Goal: Task Accomplishment & Management: Use online tool/utility

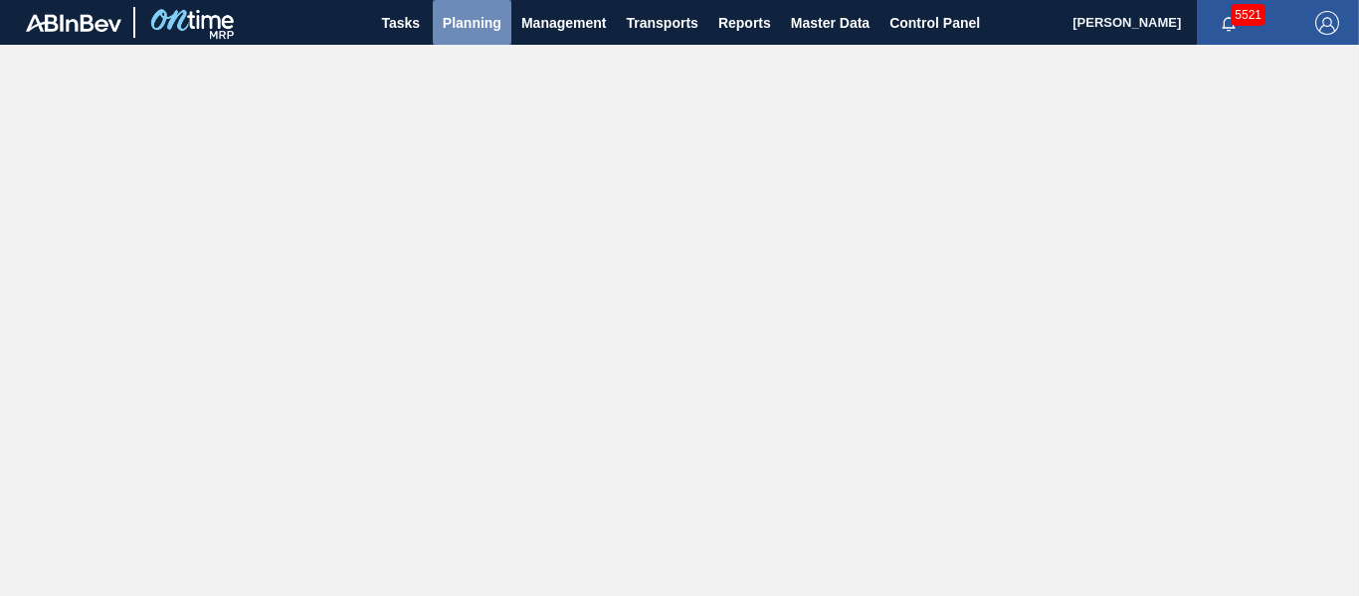
click at [481, 24] on span "Planning" at bounding box center [472, 23] width 59 height 24
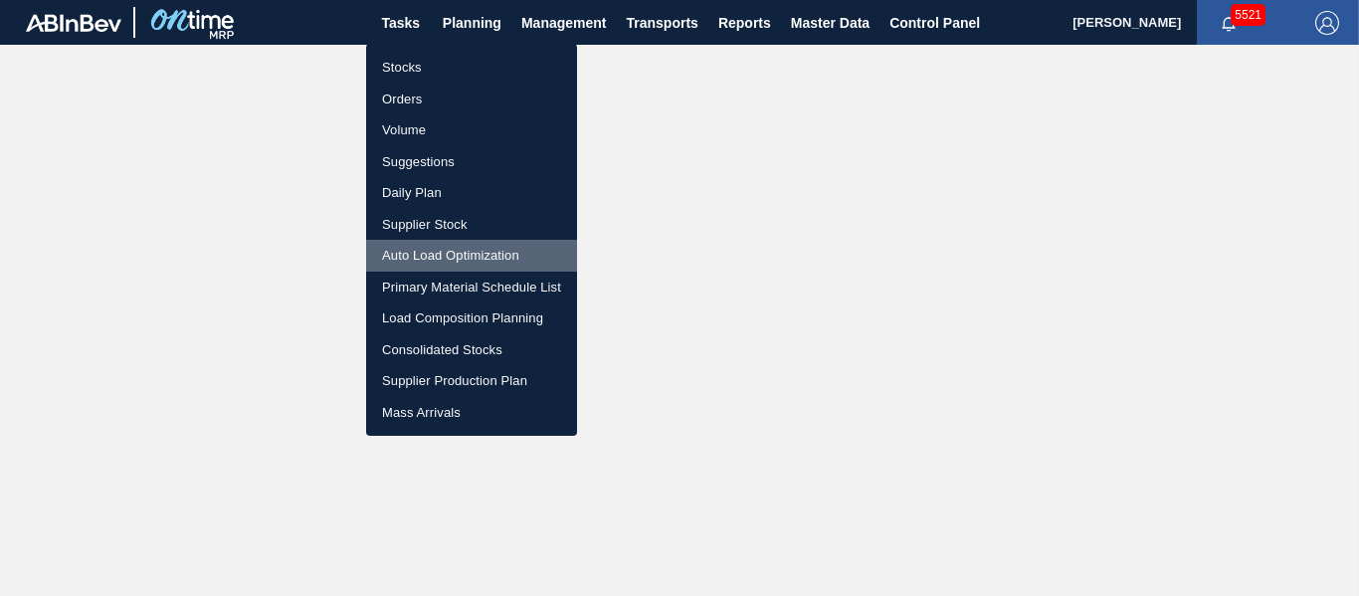
click at [478, 255] on li "Auto Load Optimization" at bounding box center [471, 256] width 211 height 32
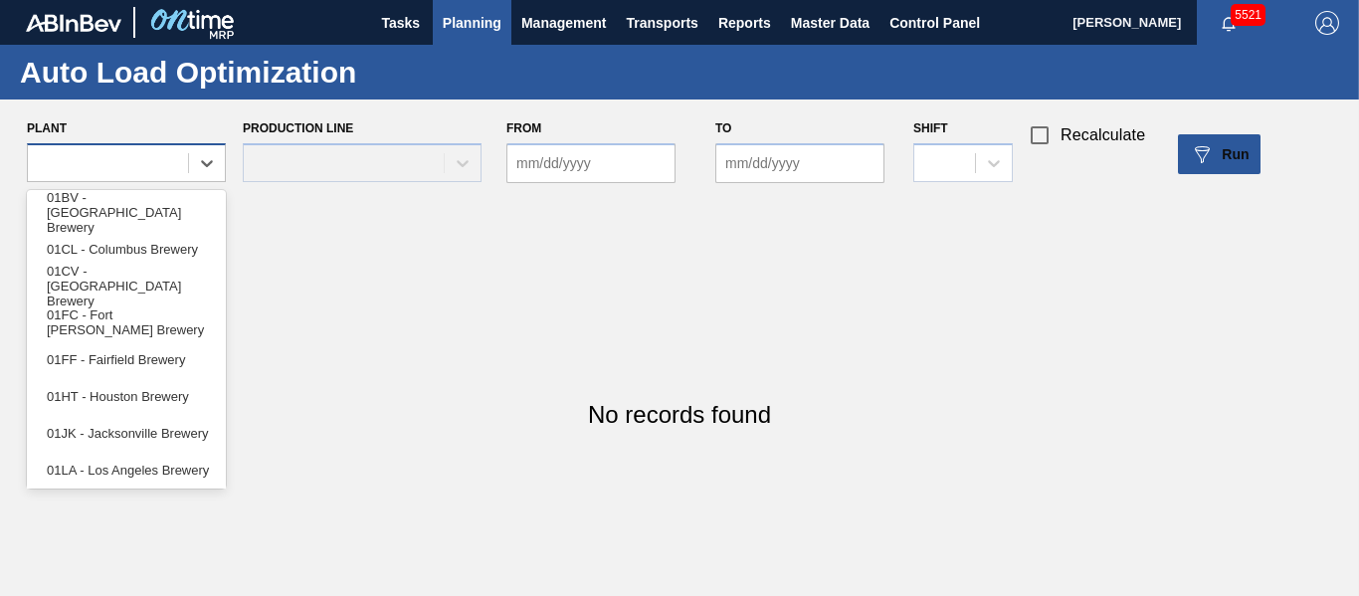
click at [171, 169] on div at bounding box center [108, 162] width 160 height 29
click at [169, 165] on div at bounding box center [108, 162] width 160 height 29
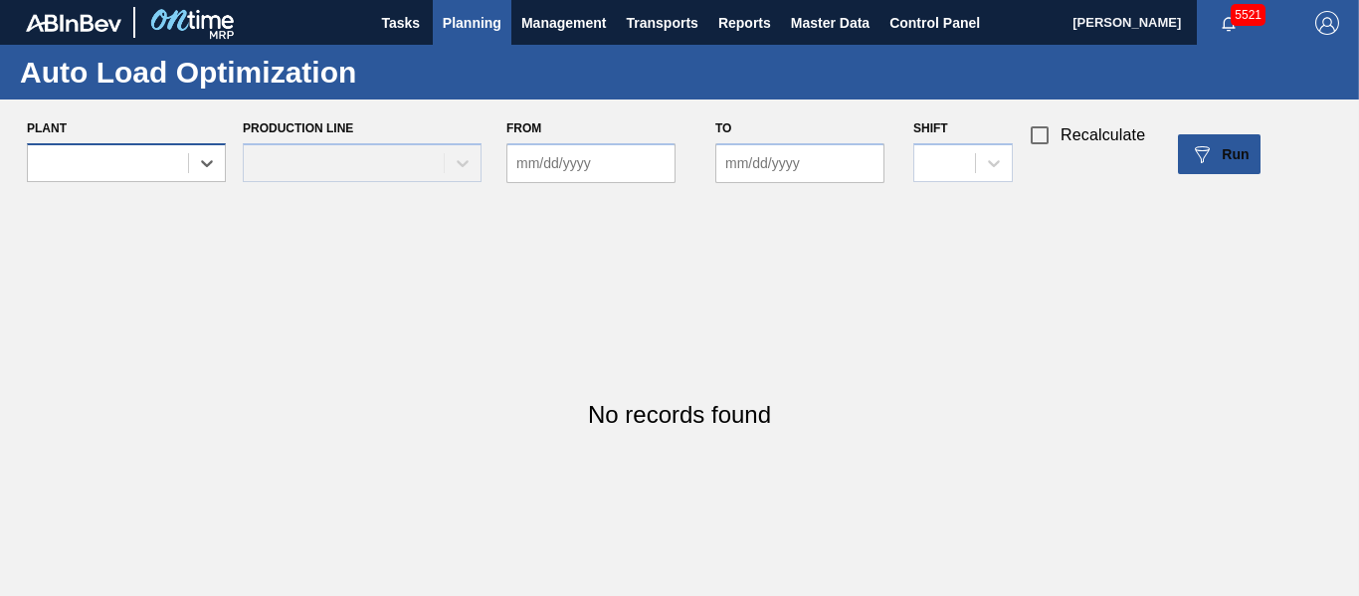
click at [169, 165] on div at bounding box center [108, 162] width 160 height 29
click at [444, 50] on div "Auto Load Optimization" at bounding box center [679, 72] width 1359 height 55
click at [493, 28] on span "Planning" at bounding box center [472, 23] width 59 height 24
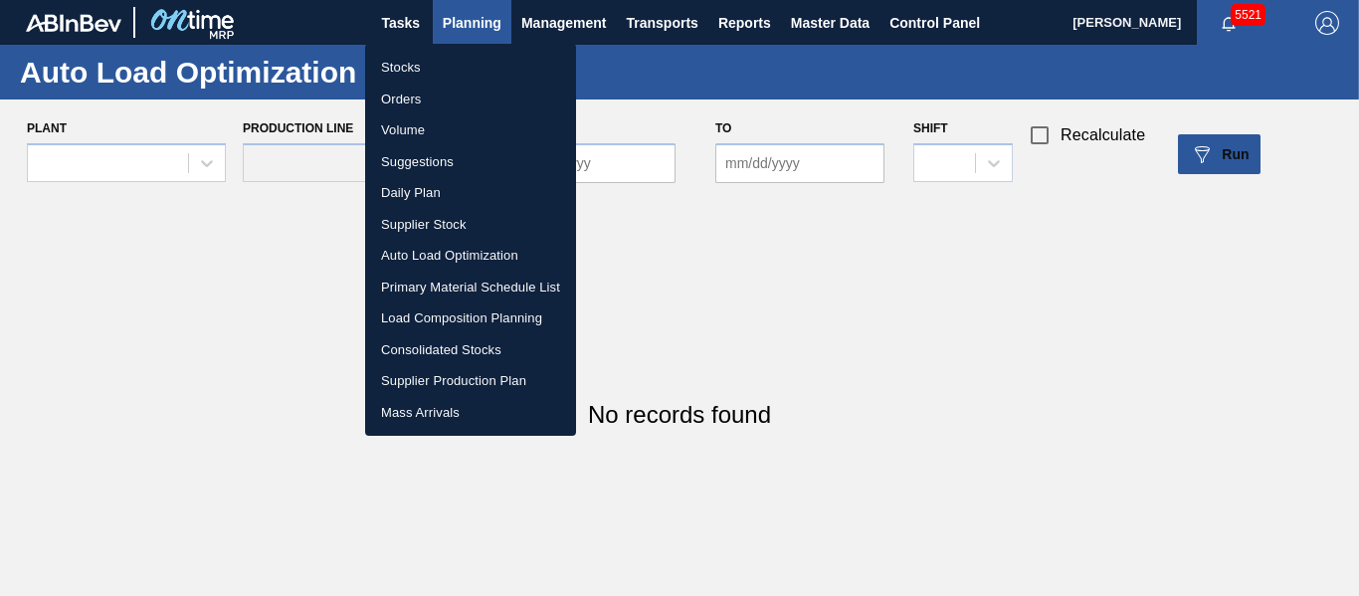
click at [438, 291] on li "Primary Material Schedule List" at bounding box center [470, 288] width 211 height 32
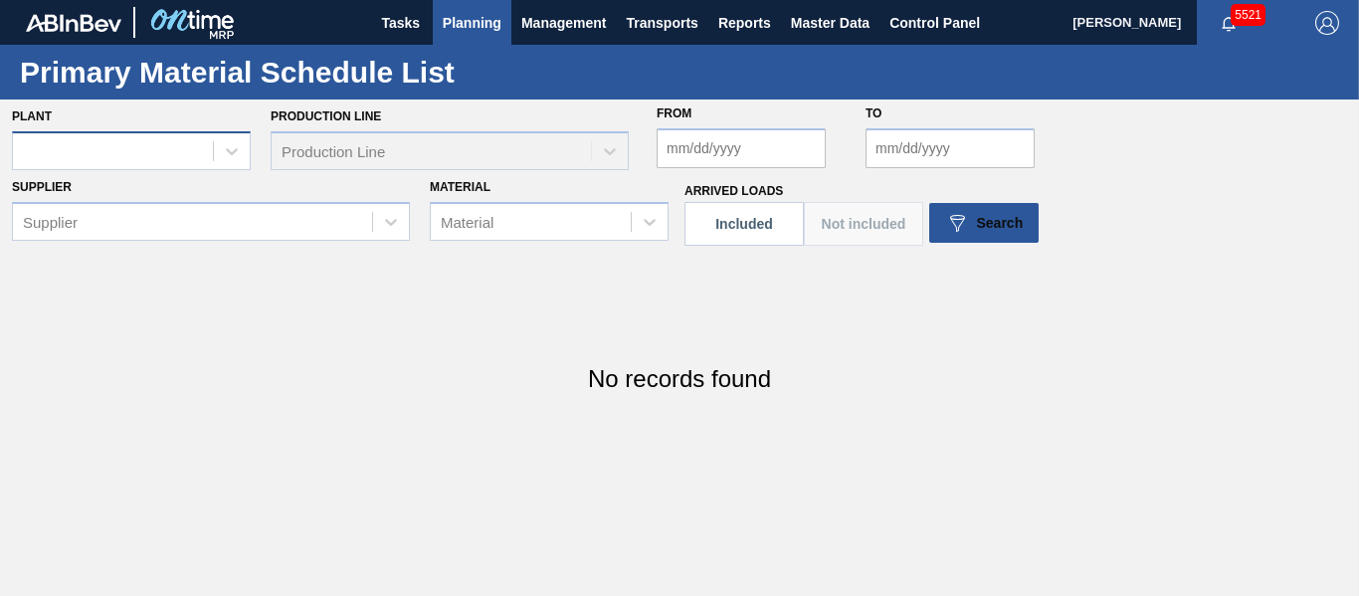
click at [172, 151] on div at bounding box center [113, 150] width 200 height 29
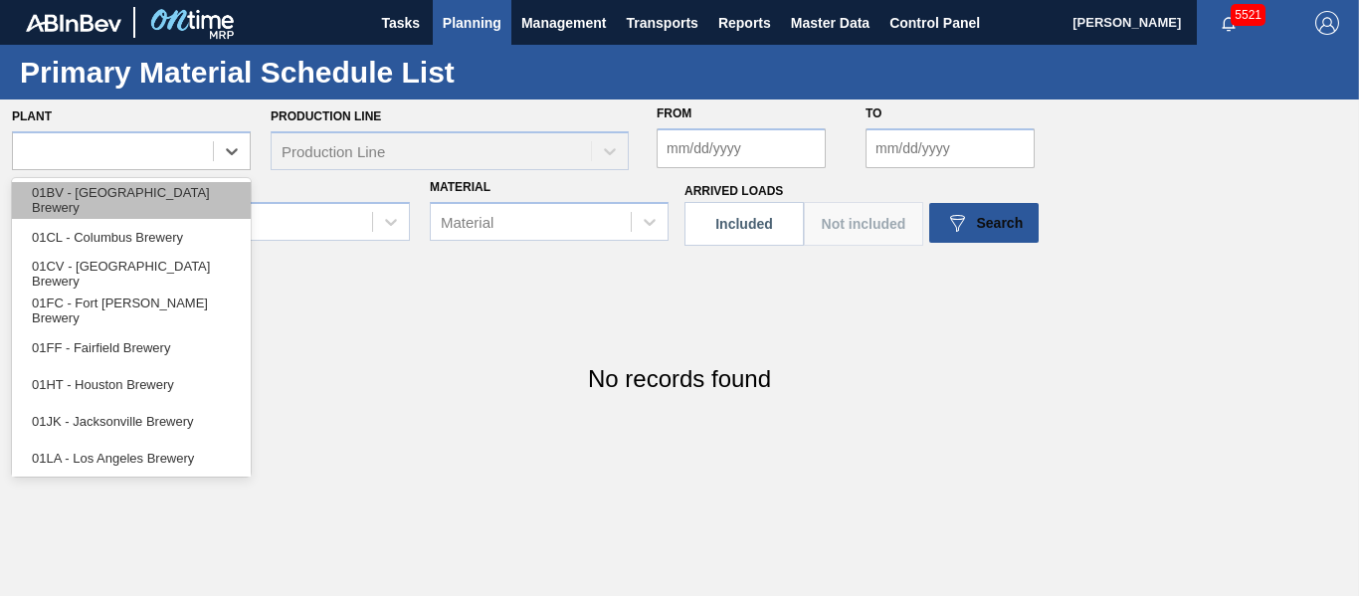
click at [129, 209] on div "01BV - [GEOGRAPHIC_DATA] Brewery" at bounding box center [131, 200] width 239 height 37
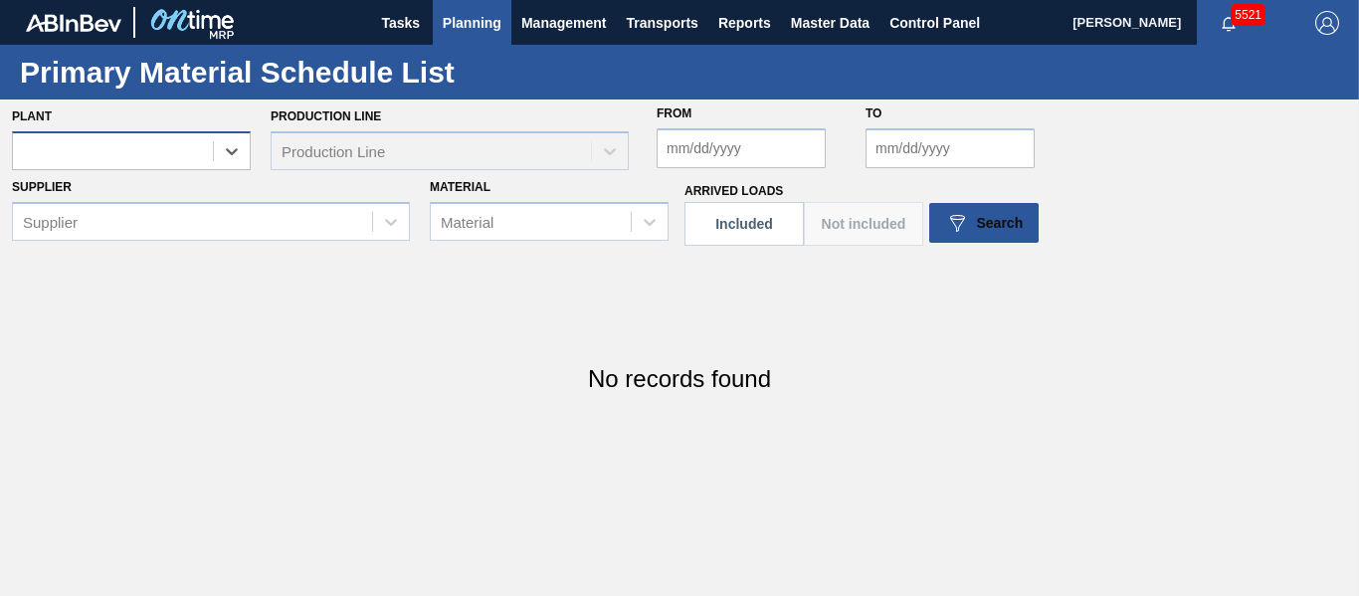
click at [195, 161] on div at bounding box center [113, 150] width 200 height 29
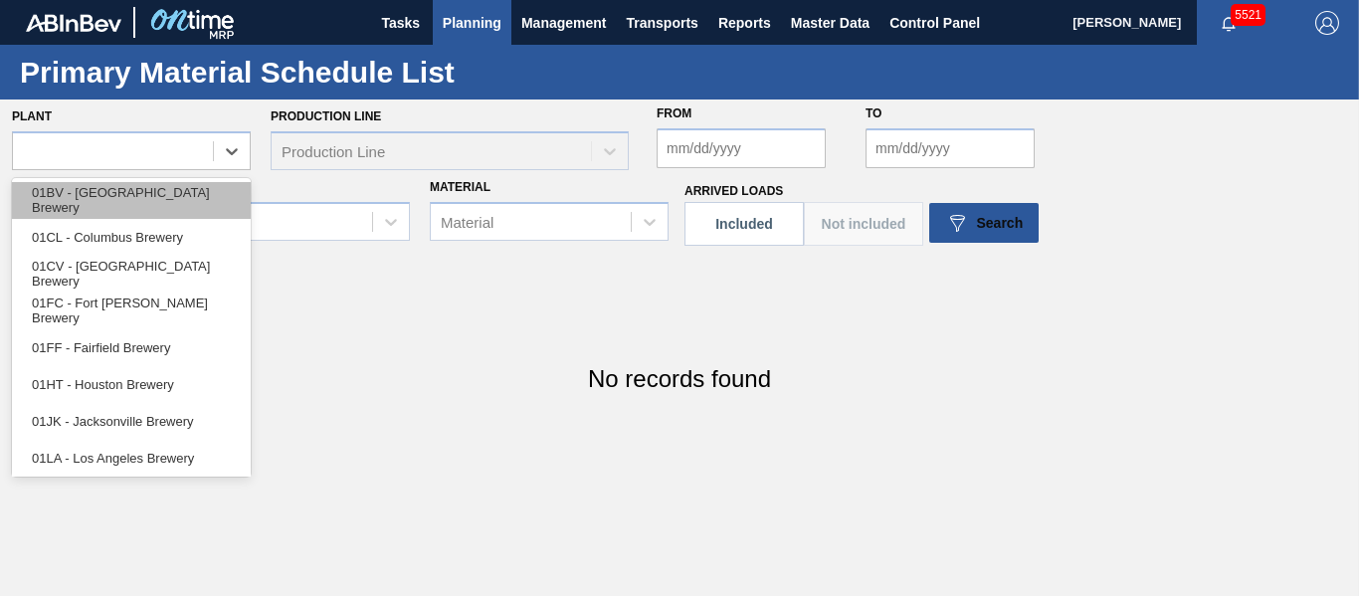
click at [170, 194] on div "01BV - [GEOGRAPHIC_DATA] Brewery" at bounding box center [131, 200] width 239 height 37
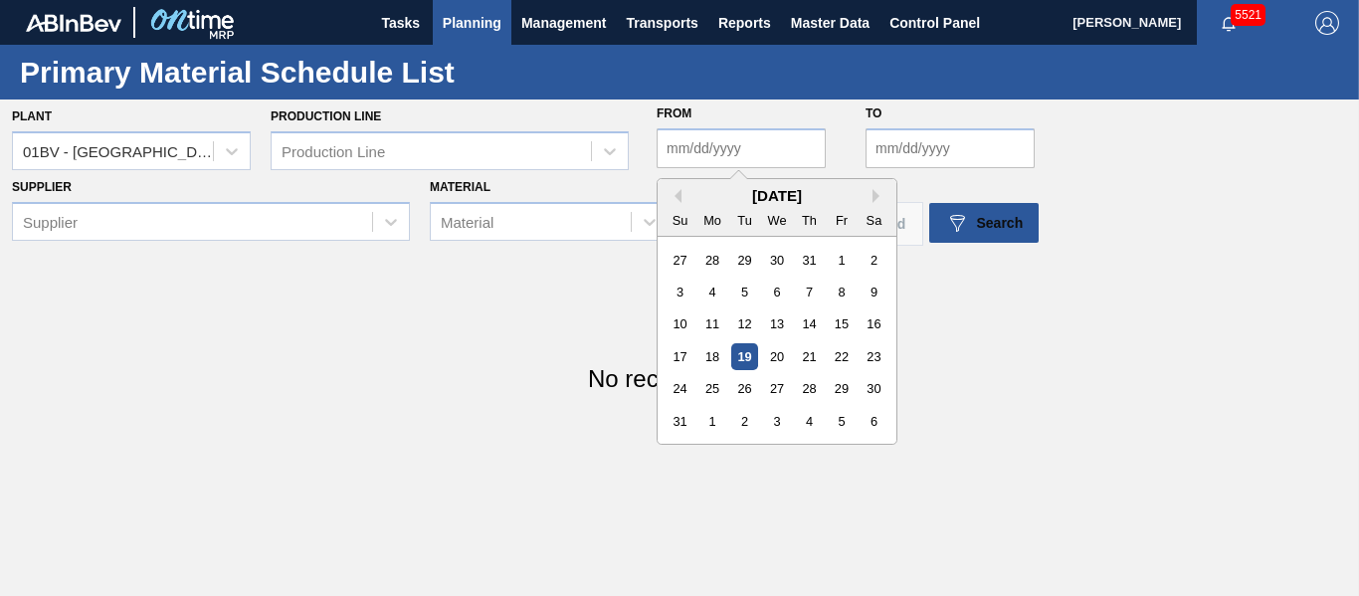
click at [746, 151] on input "From" at bounding box center [741, 148] width 169 height 40
click at [612, 197] on div "Material Material" at bounding box center [549, 207] width 239 height 68
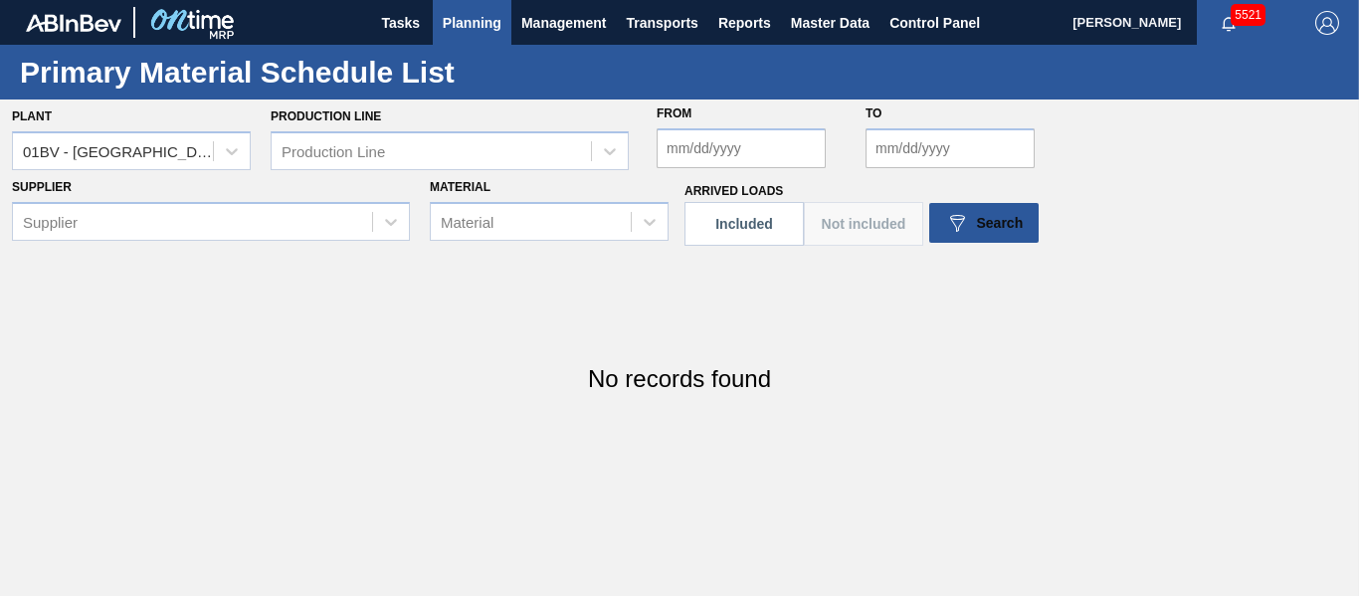
click at [749, 154] on input "From" at bounding box center [741, 148] width 169 height 40
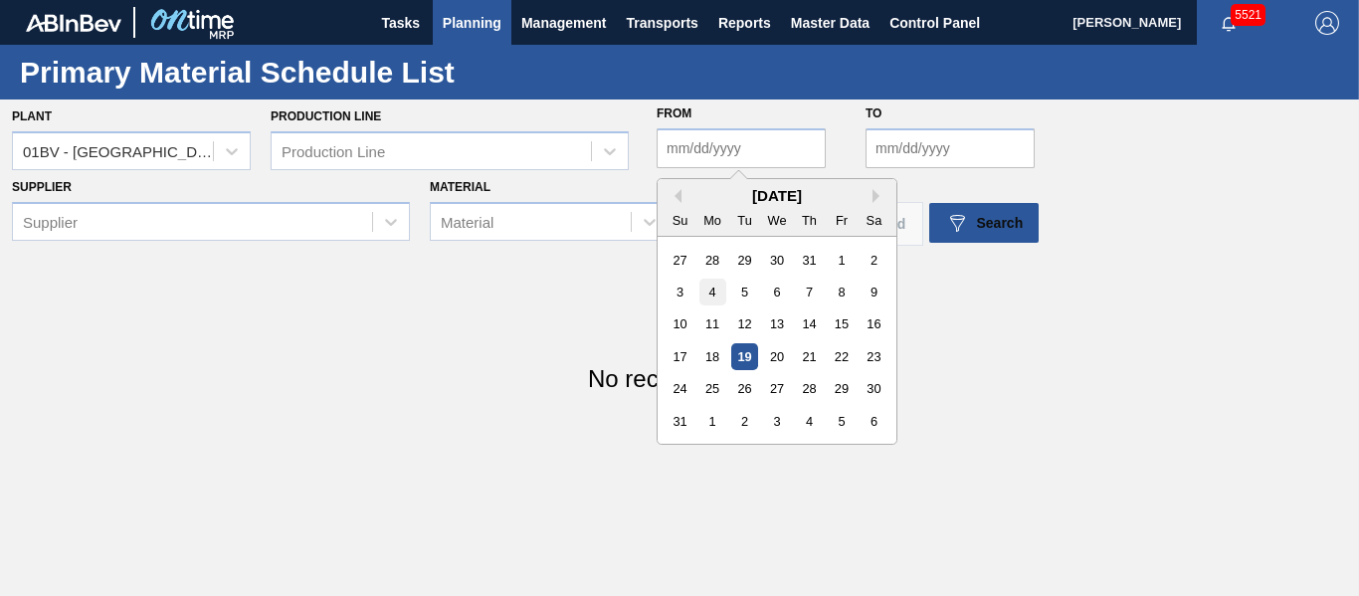
click at [699, 289] on div "4" at bounding box center [712, 292] width 27 height 27
type input "08/04/2025"
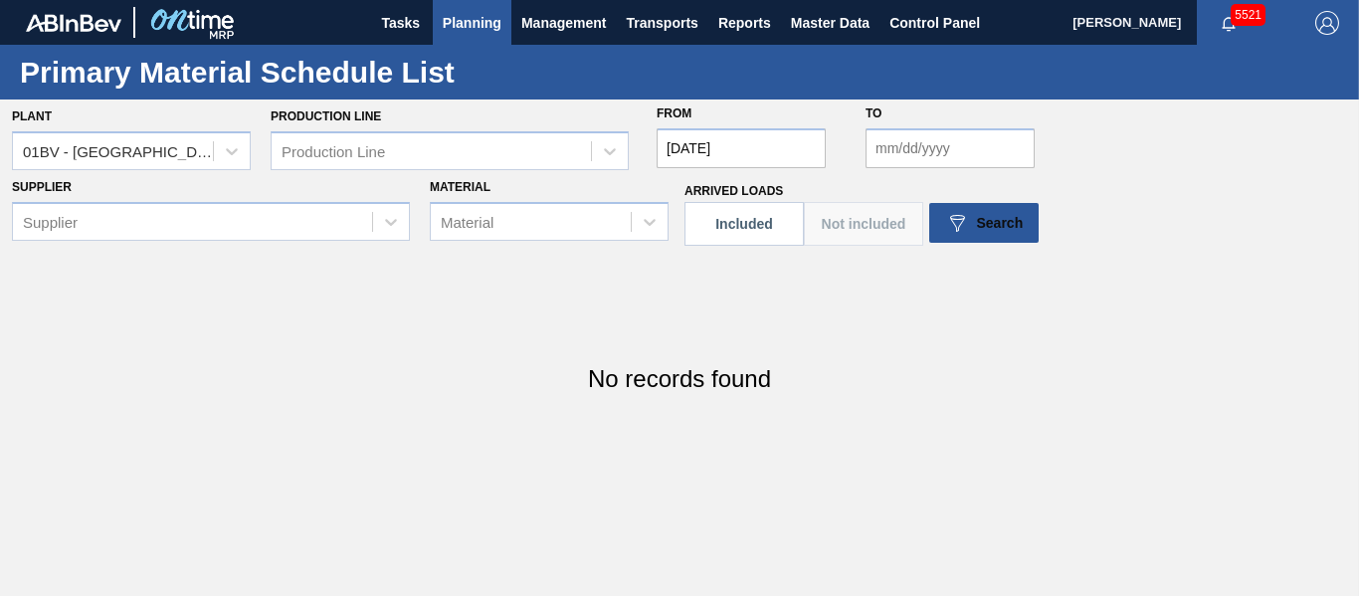
click at [933, 157] on input "to" at bounding box center [950, 148] width 169 height 40
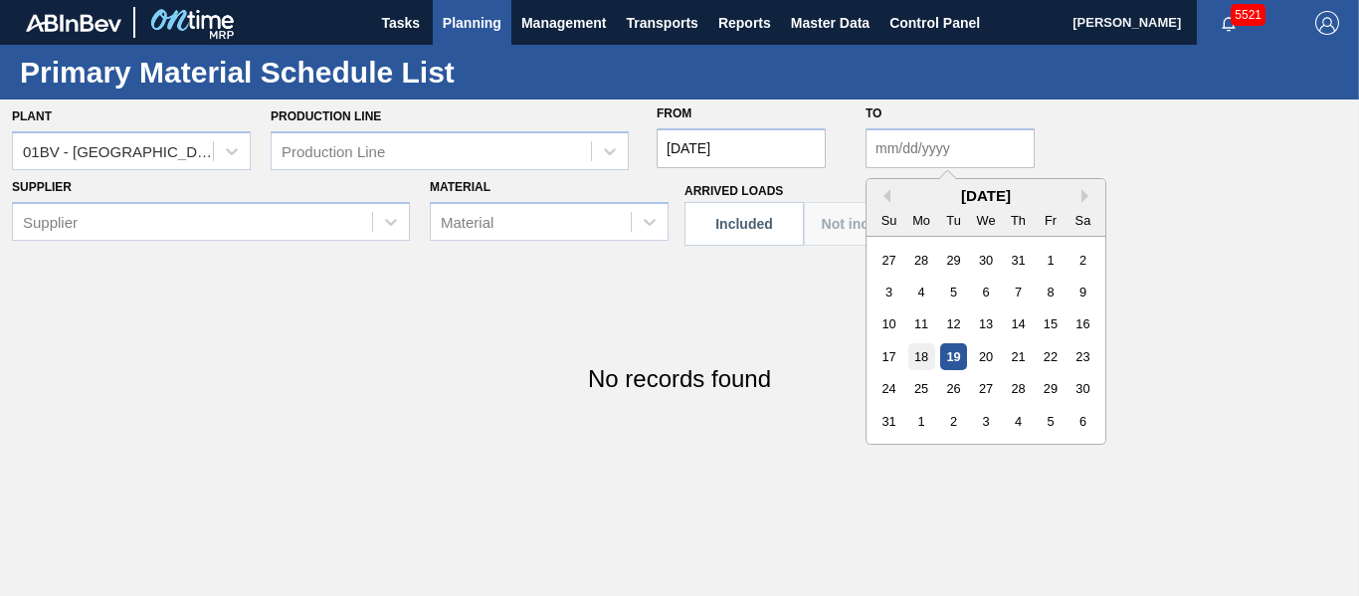
click at [915, 353] on div "18" at bounding box center [921, 356] width 27 height 27
type input "08/18/2025"
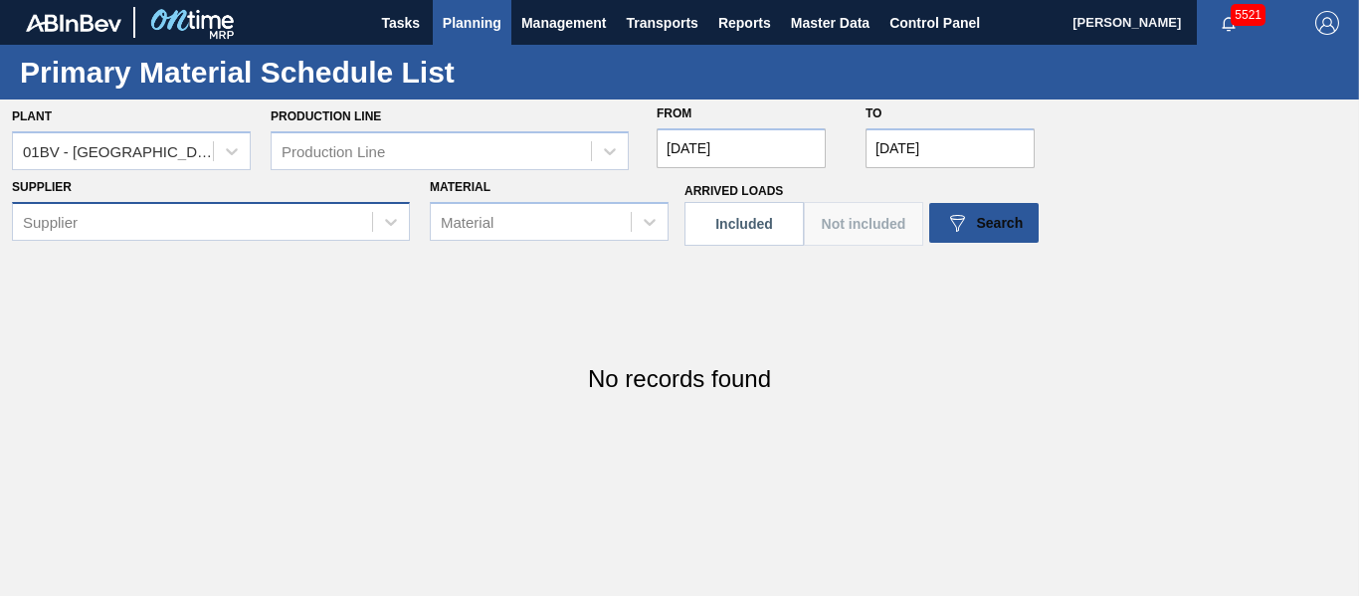
click at [212, 224] on div "Supplier" at bounding box center [192, 221] width 359 height 29
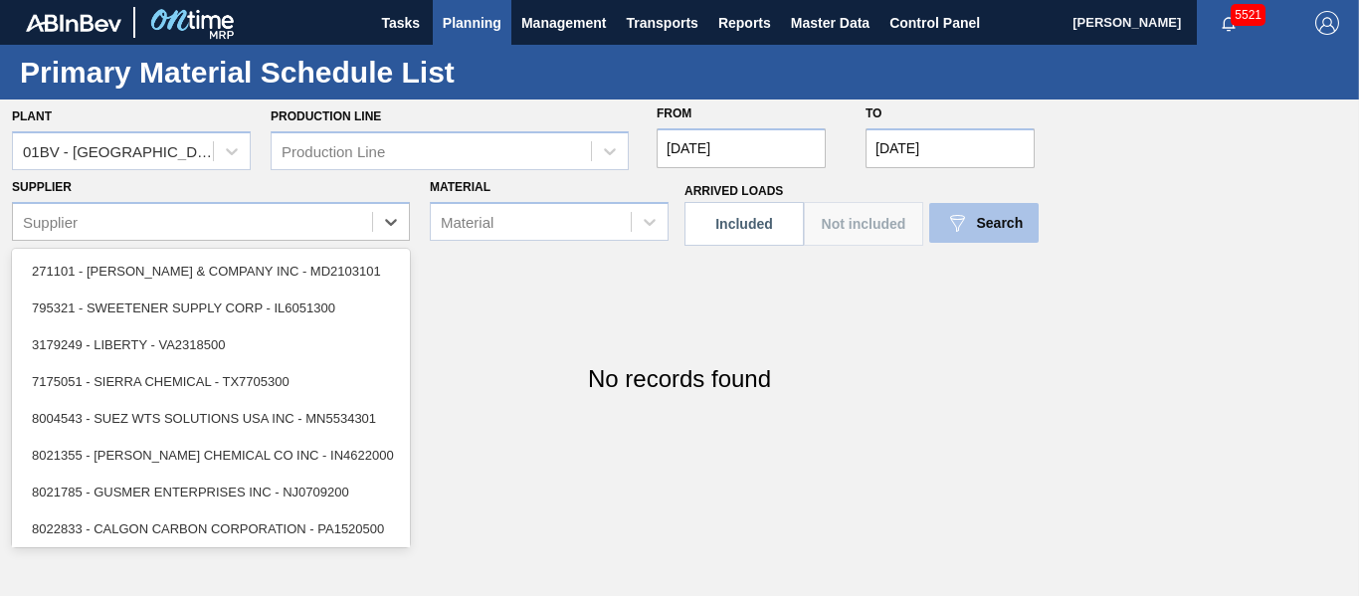
click at [954, 234] on img at bounding box center [957, 223] width 24 height 24
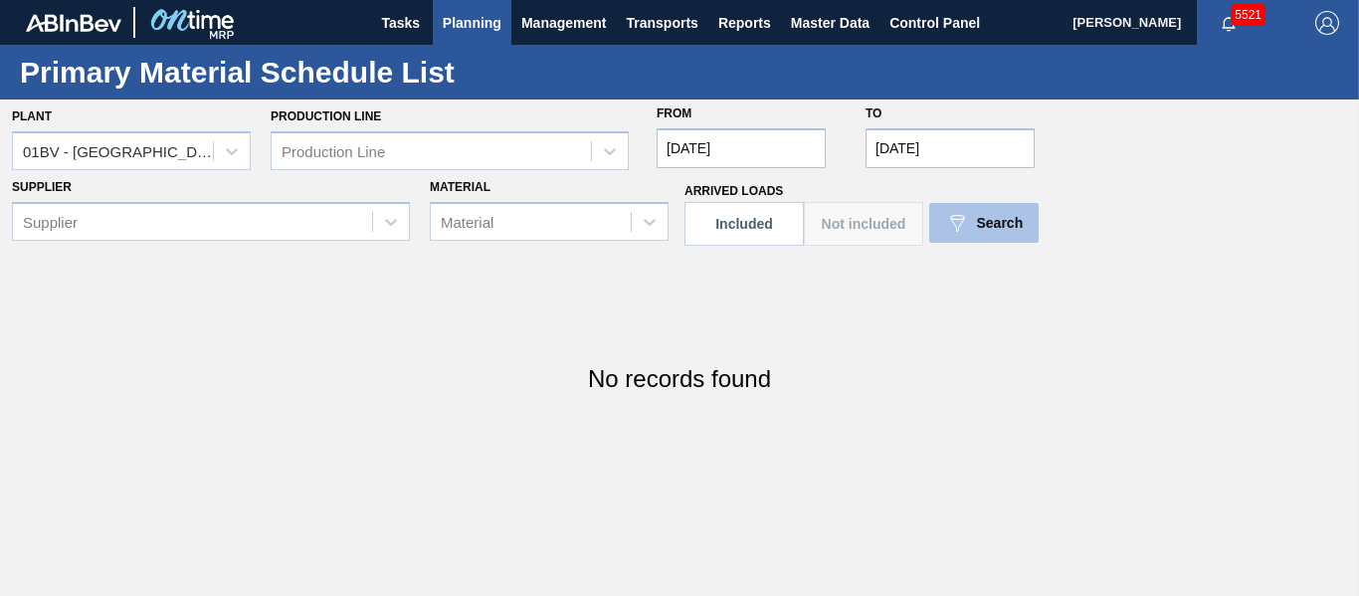
click at [973, 234] on div "Plant 01BV - Baldwinsville Brewery Production Line Production Line From 08/04/2…" at bounding box center [679, 255] width 1359 height 313
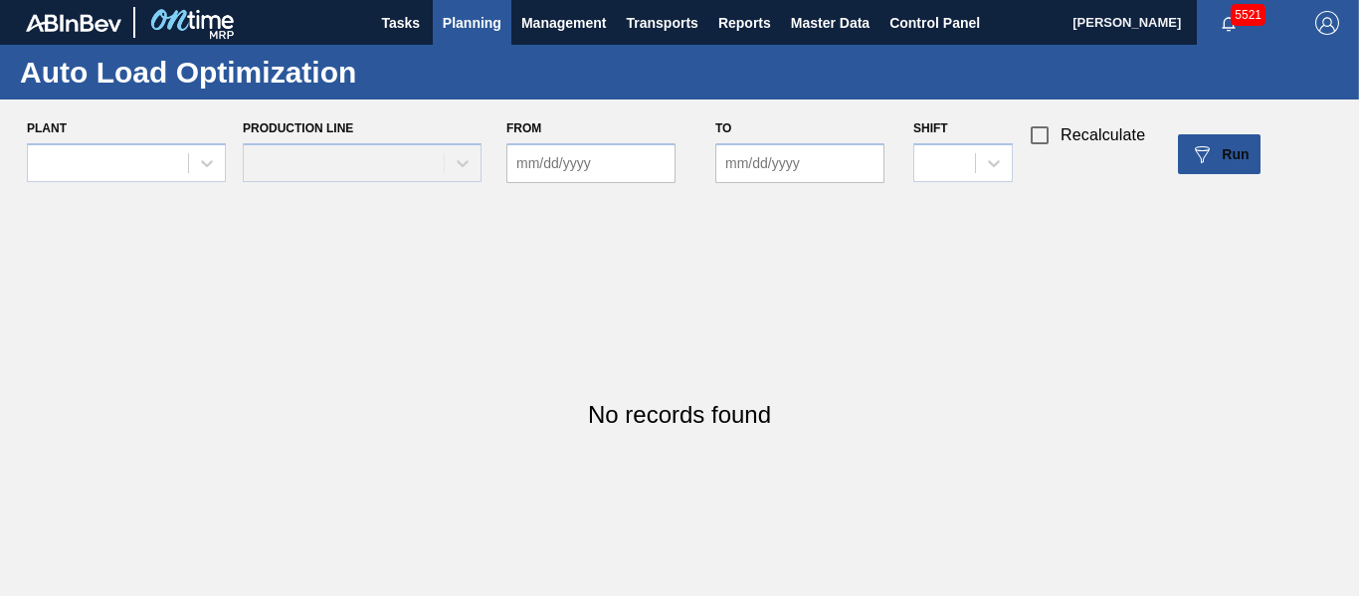
click at [478, 28] on span "Planning" at bounding box center [472, 23] width 59 height 24
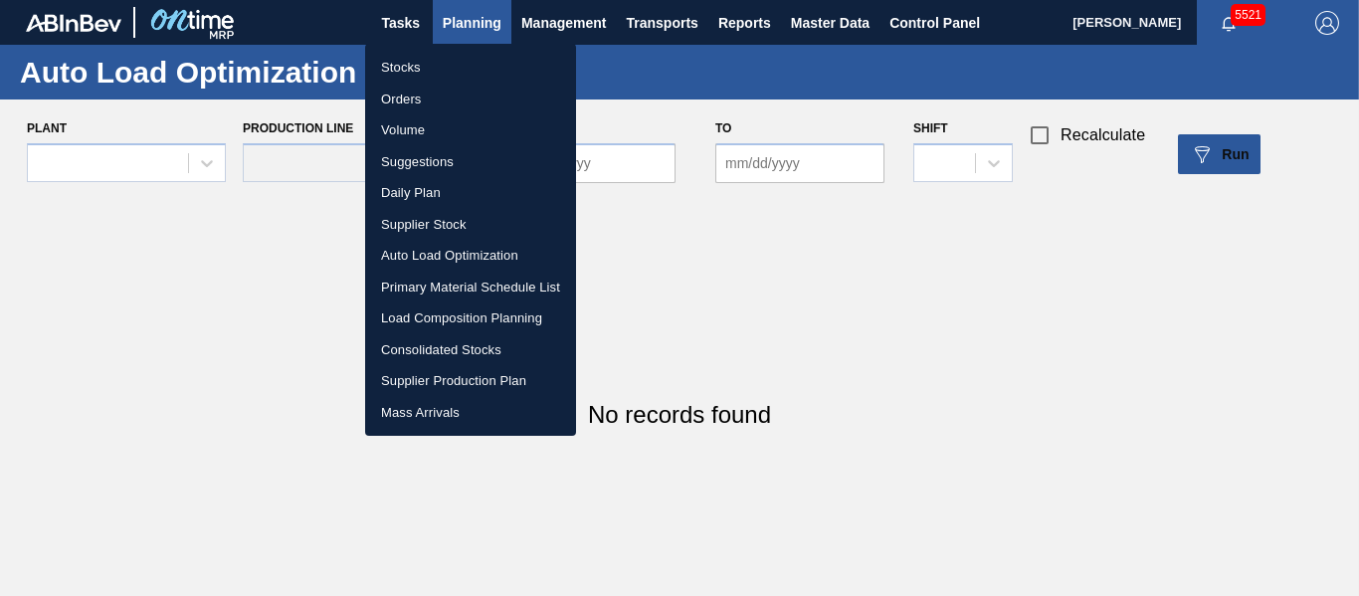
click at [467, 278] on li "Primary Material Schedule List" at bounding box center [470, 288] width 211 height 32
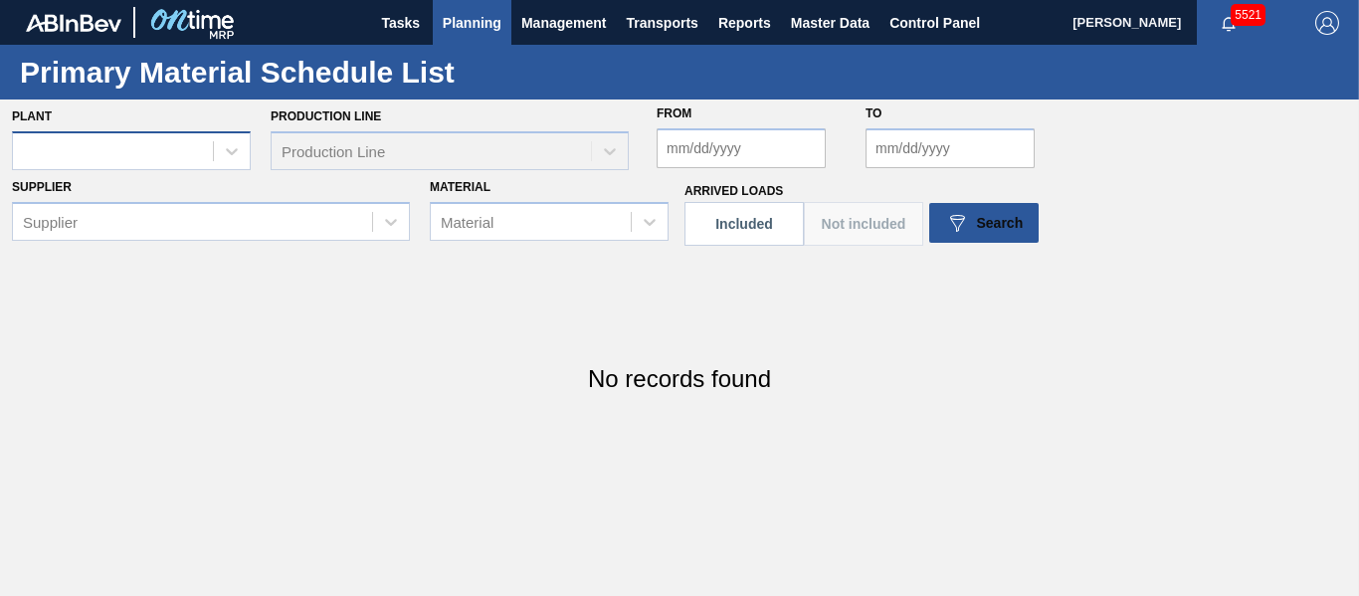
click at [111, 152] on div at bounding box center [113, 150] width 200 height 29
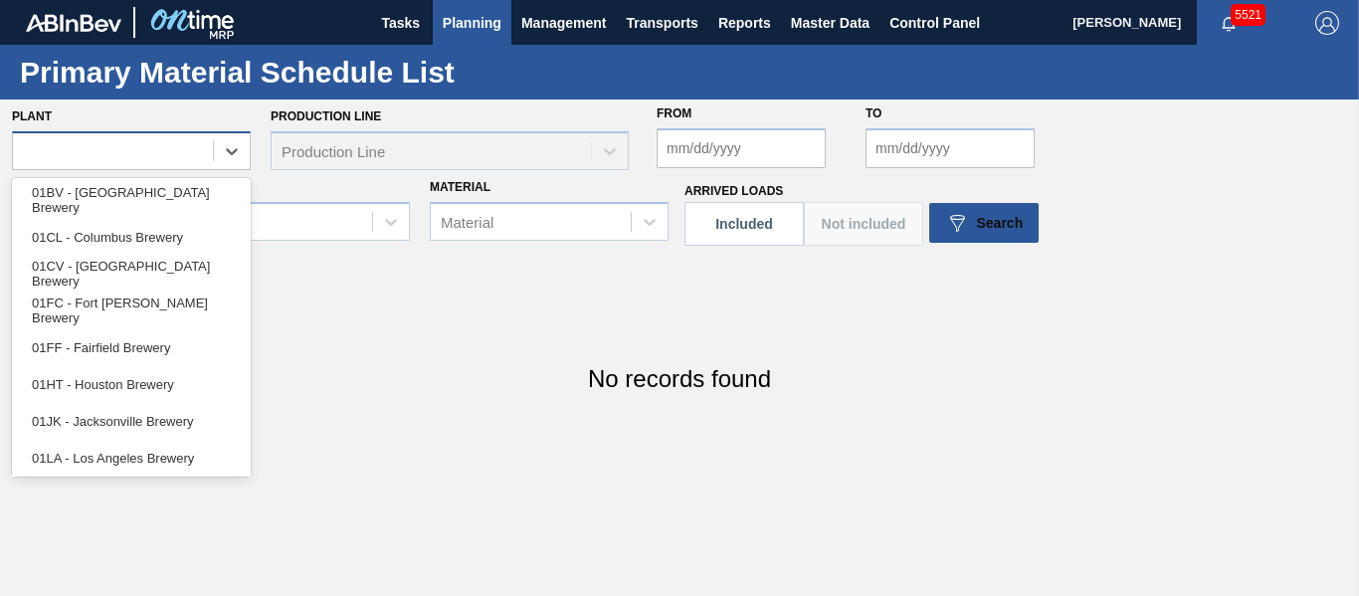
click at [111, 152] on div at bounding box center [113, 150] width 200 height 29
click at [123, 157] on div at bounding box center [113, 150] width 200 height 29
click at [152, 151] on div at bounding box center [113, 150] width 200 height 29
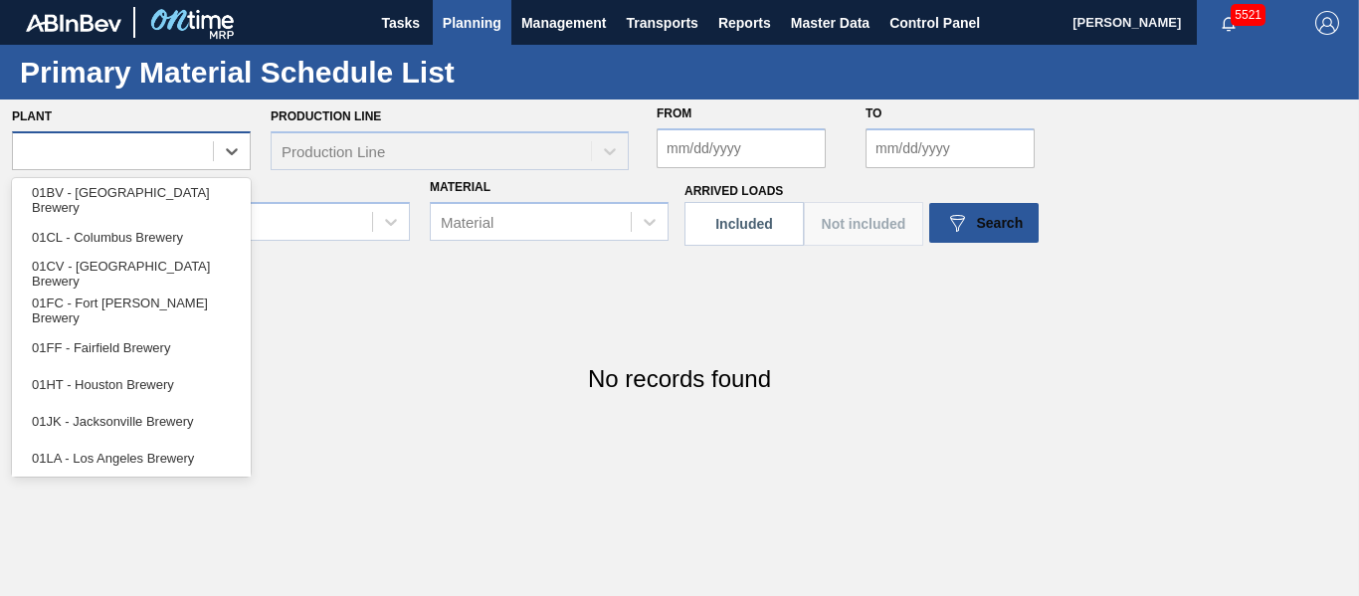
click at [176, 137] on div at bounding box center [113, 150] width 200 height 29
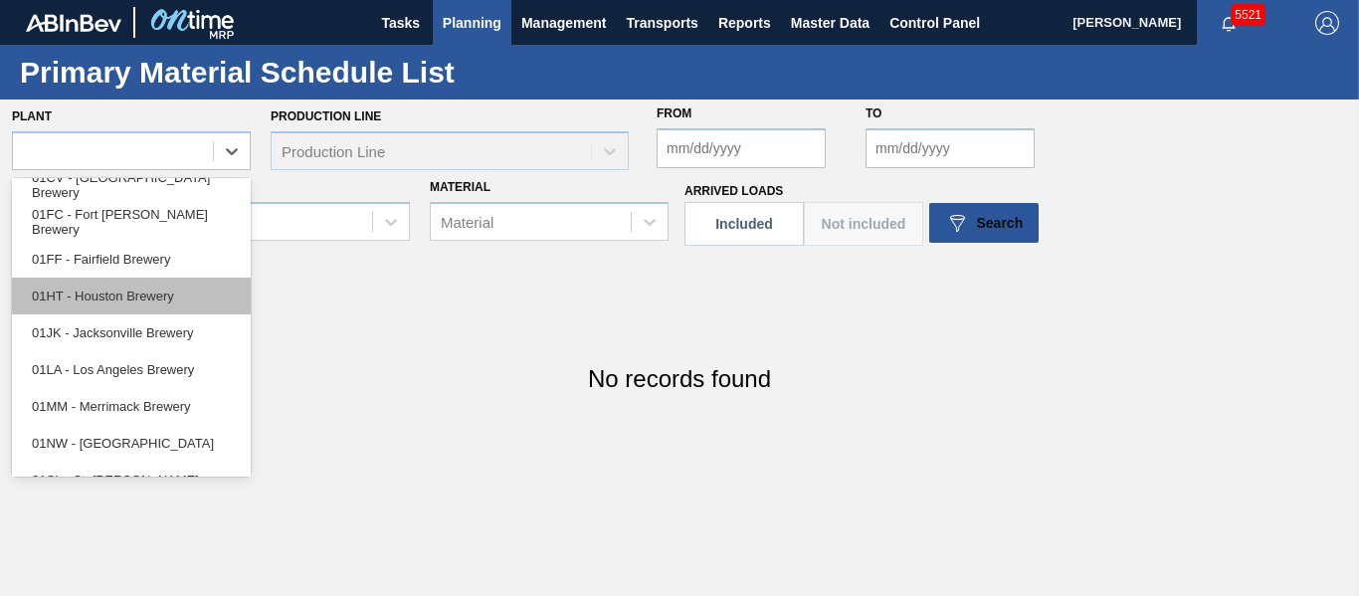
scroll to position [151, 0]
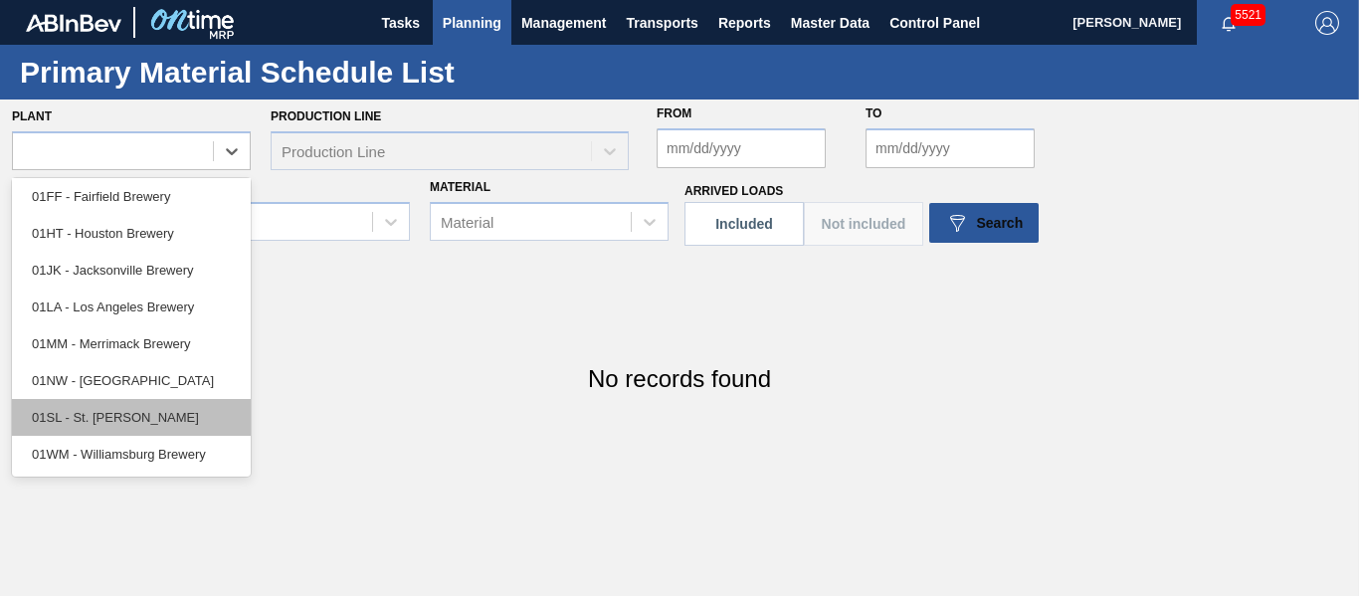
click at [86, 411] on div "01SL - St. [PERSON_NAME]" at bounding box center [131, 417] width 239 height 37
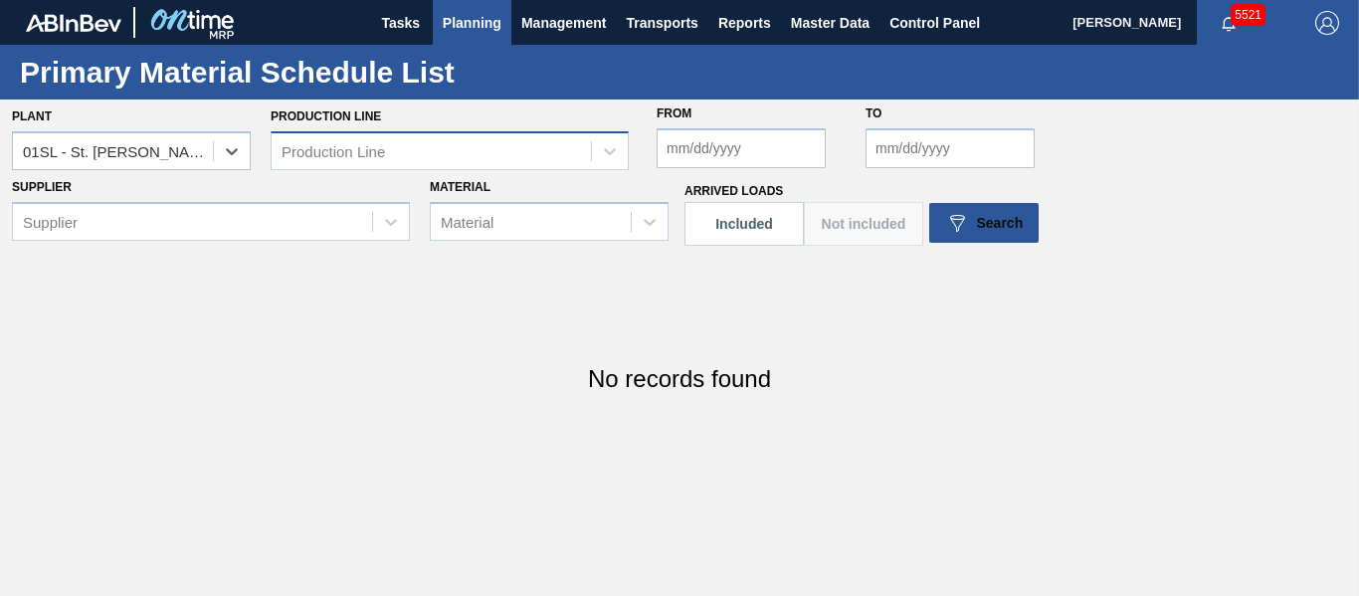
click at [391, 147] on div "Production Line" at bounding box center [431, 150] width 319 height 29
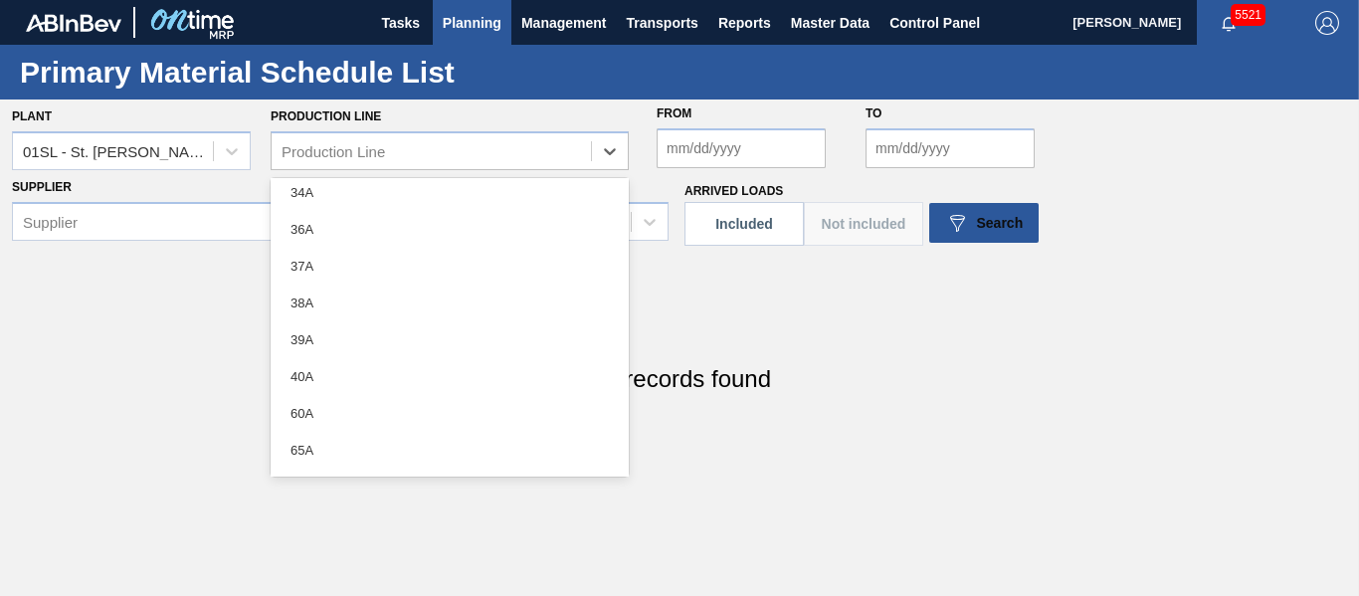
scroll to position [262, 0]
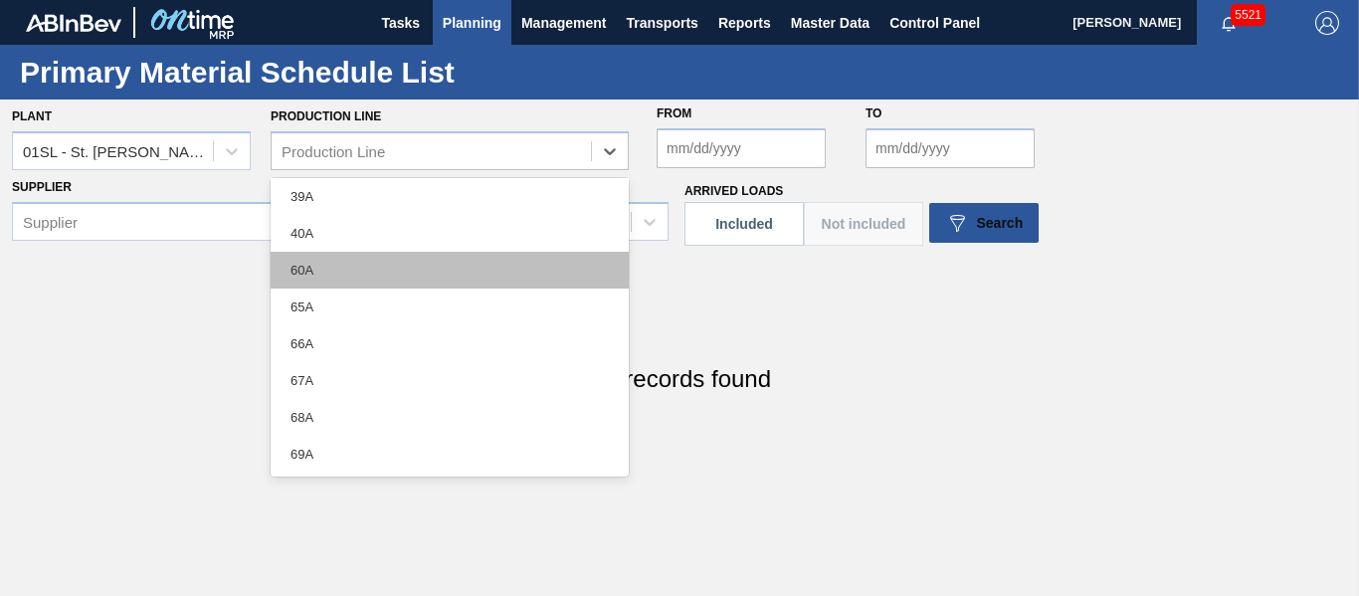
click at [378, 269] on div "60A" at bounding box center [450, 270] width 358 height 37
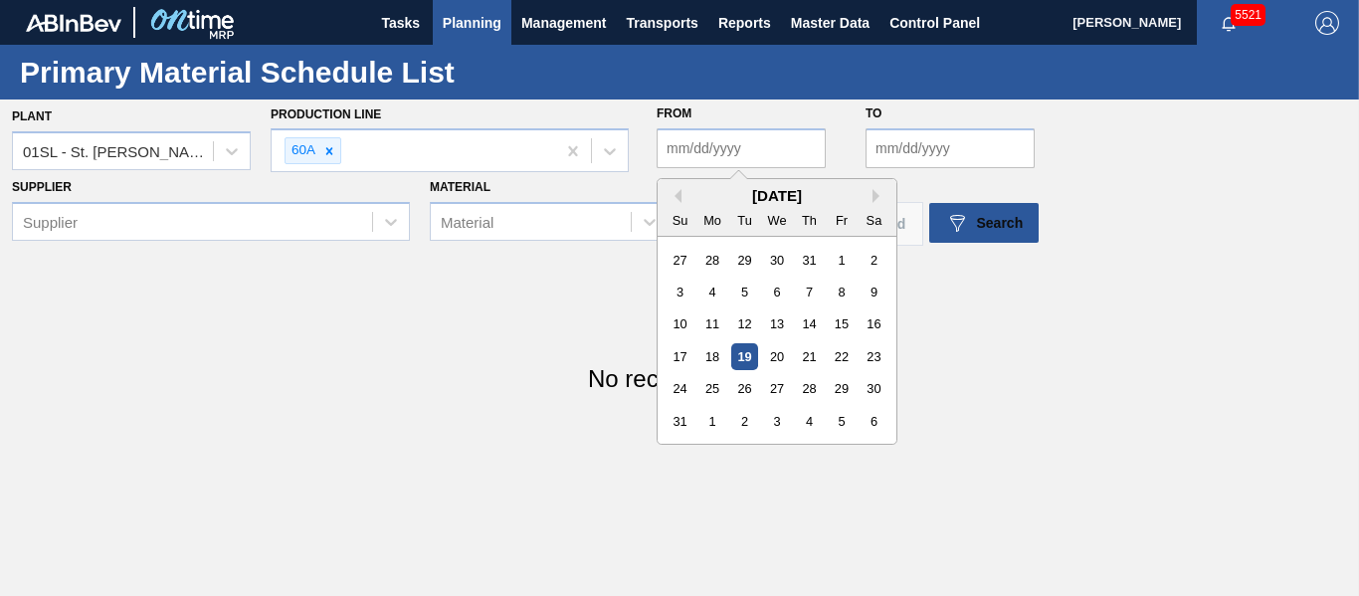
click at [733, 150] on input "From" at bounding box center [741, 148] width 169 height 40
click at [1055, 307] on div "Plant 01SL - St. Louis Brewery Production Line 60A From Previous Month Next Mon…" at bounding box center [679, 255] width 1359 height 313
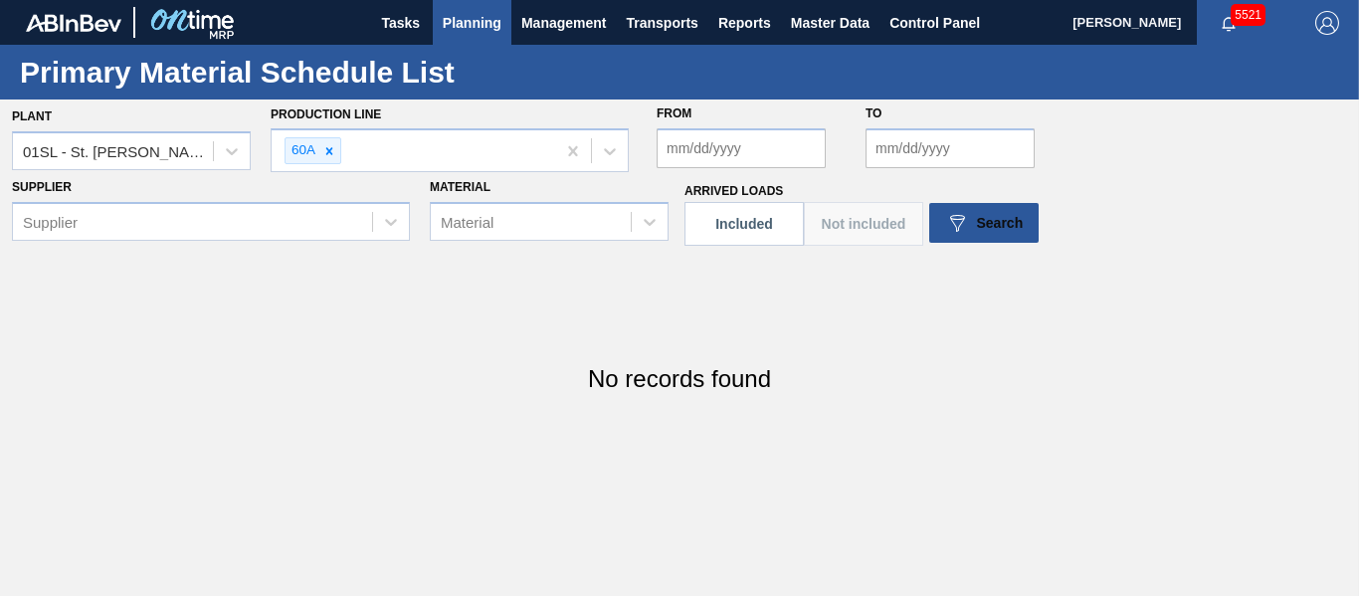
click at [783, 153] on input "From" at bounding box center [741, 148] width 169 height 40
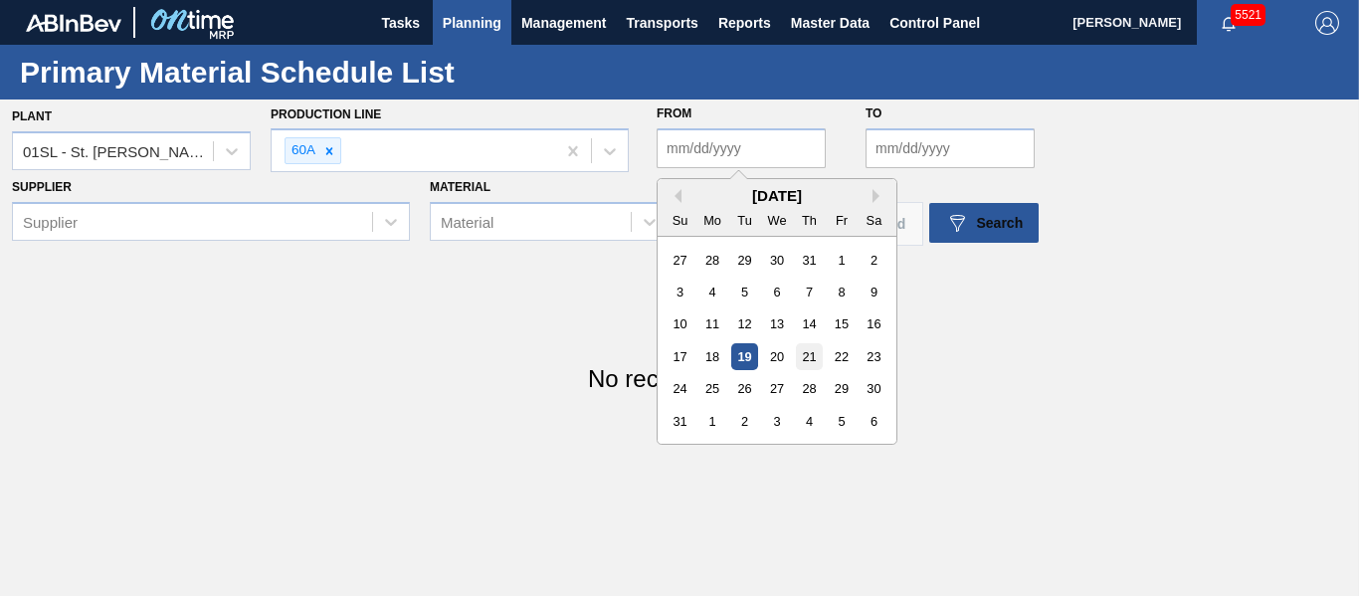
click at [813, 358] on div "21" at bounding box center [809, 356] width 27 height 27
type input "08/21/2025"
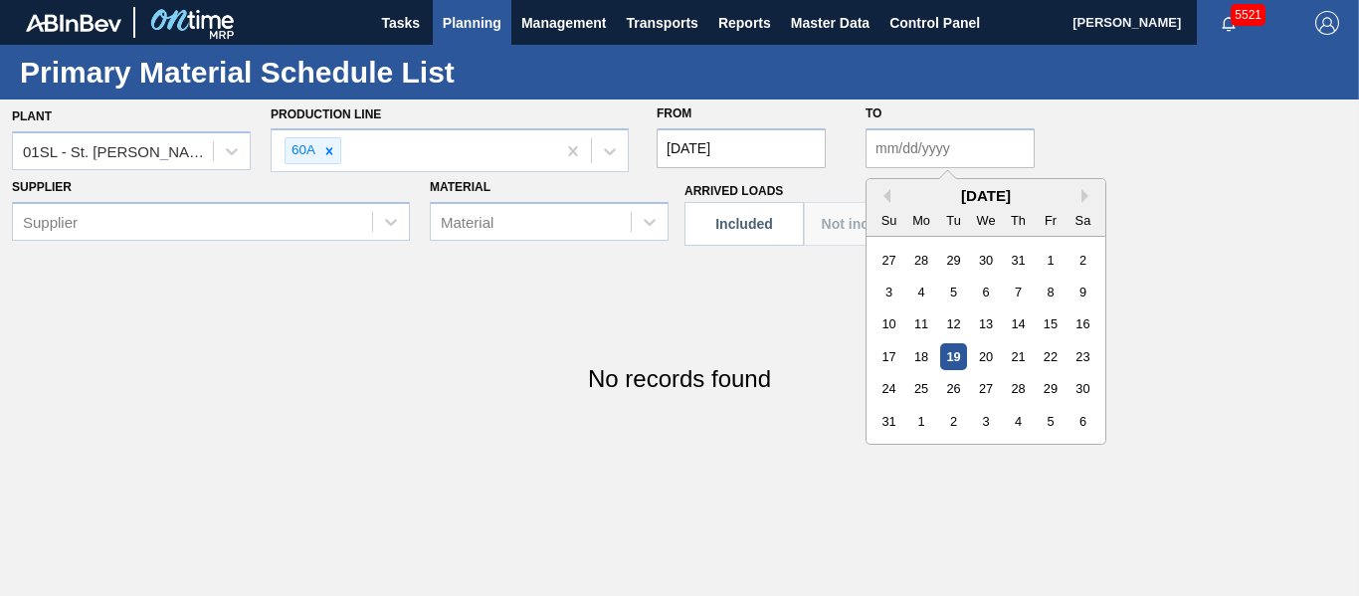
click at [913, 158] on input "to" at bounding box center [950, 148] width 169 height 40
click at [1053, 396] on div "29" at bounding box center [1050, 388] width 27 height 27
type input "08/29/2025"
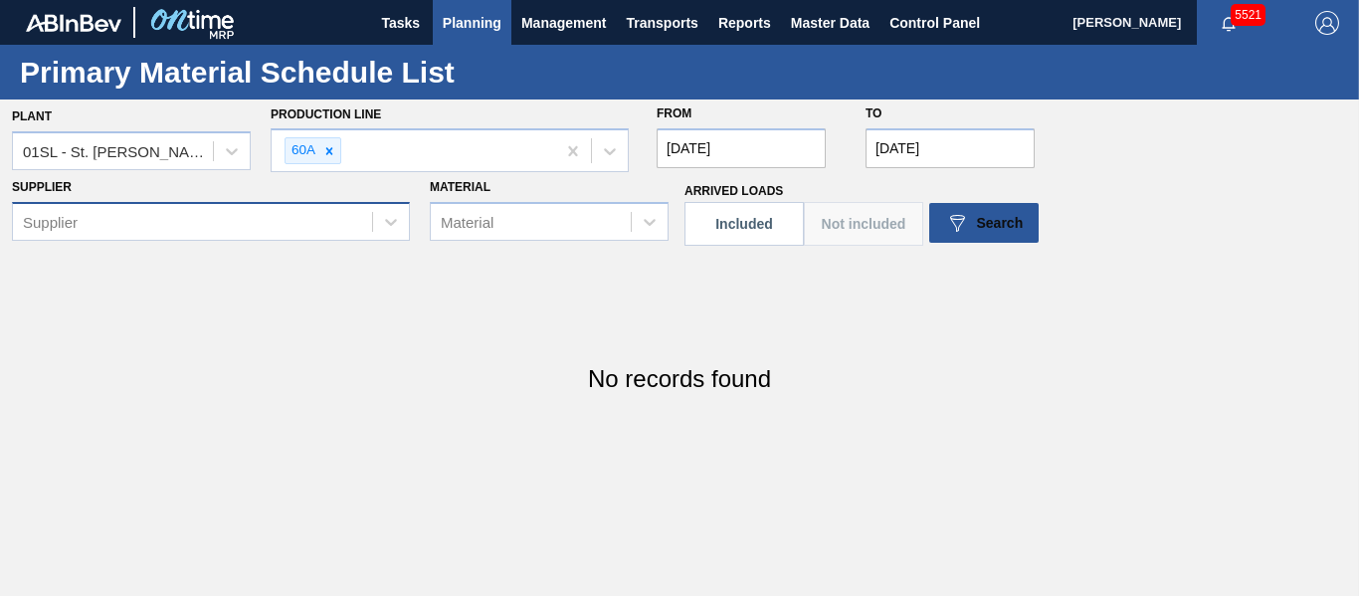
click at [248, 230] on div "Supplier" at bounding box center [192, 221] width 359 height 29
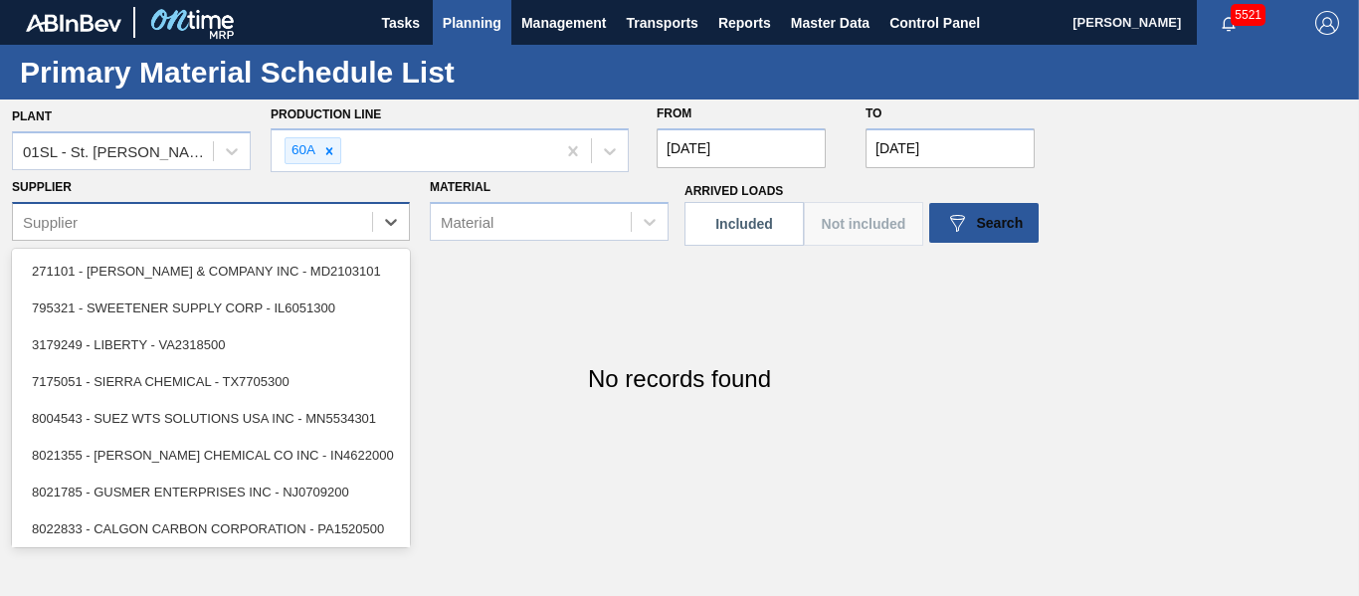
click at [248, 230] on div "Supplier" at bounding box center [192, 221] width 359 height 29
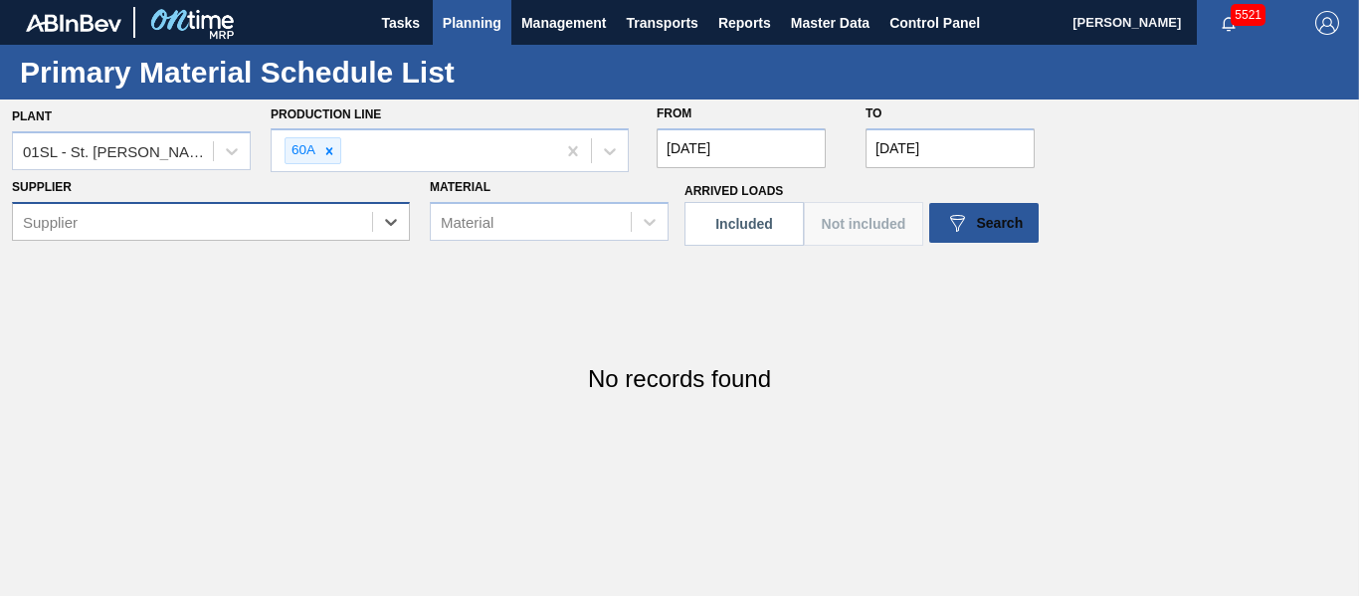
click at [325, 211] on div "Supplier" at bounding box center [192, 221] width 359 height 29
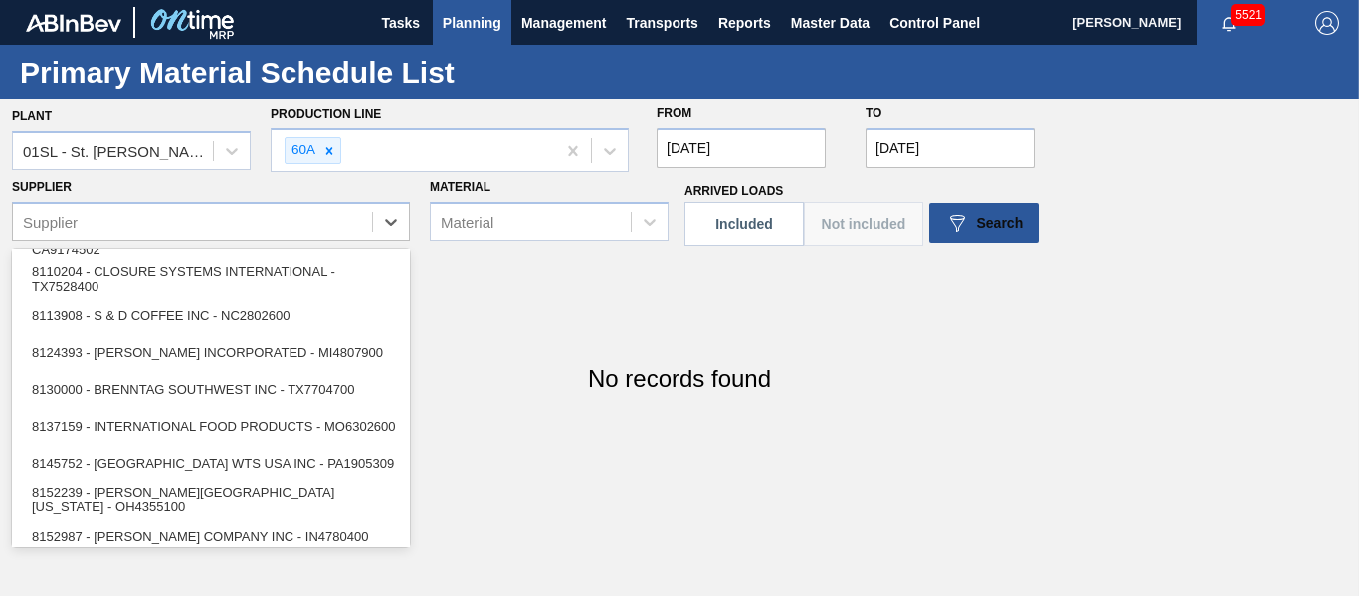
scroll to position [1094, 0]
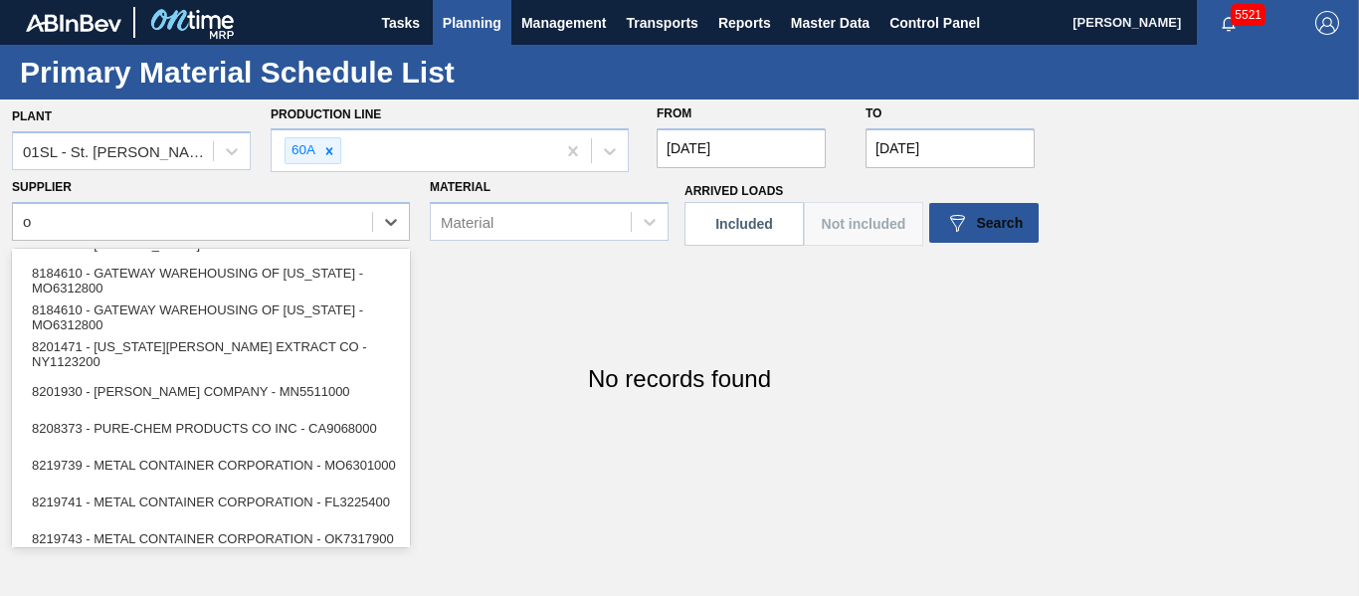
type input "oi"
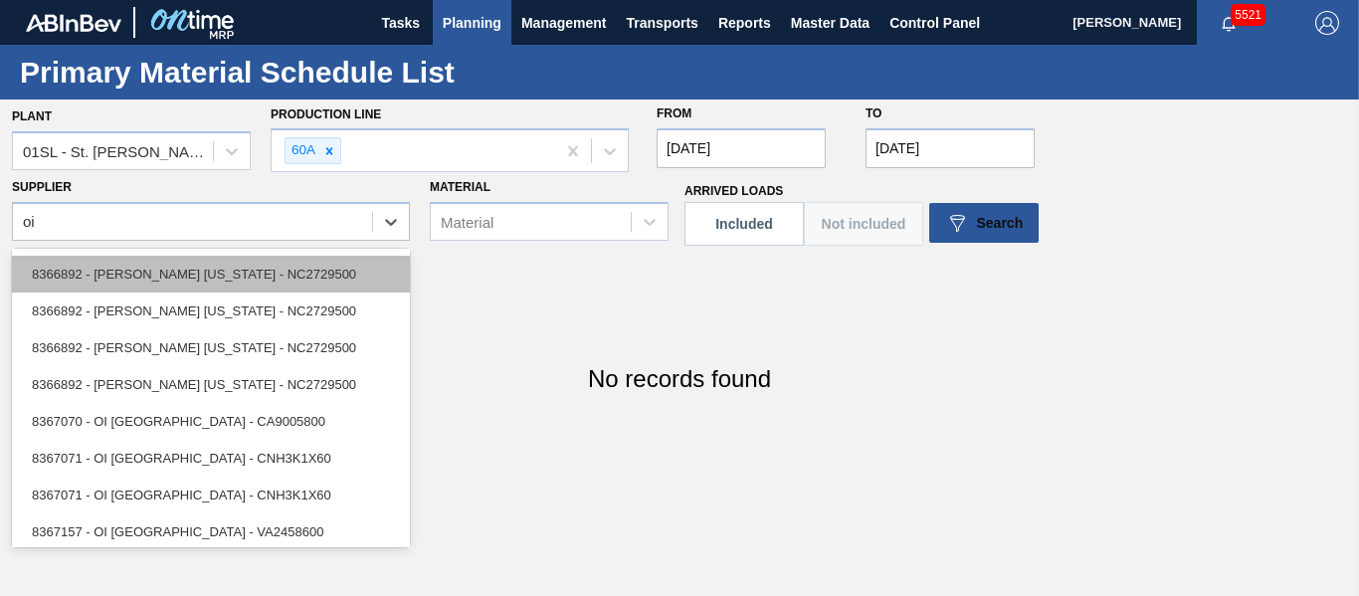
click at [258, 271] on div "8366892 - OWENS ILLINOIS - NC2729500" at bounding box center [211, 274] width 398 height 37
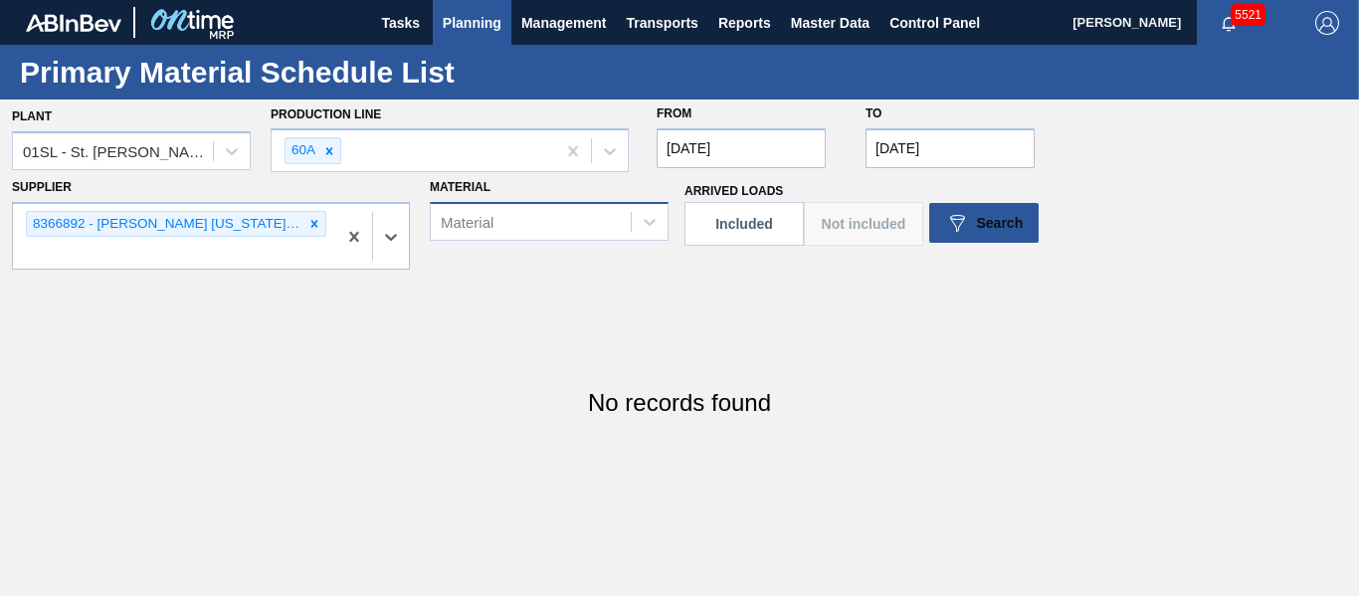
click at [527, 237] on div "Material" at bounding box center [549, 221] width 239 height 39
click at [876, 380] on div "No records found" at bounding box center [679, 403] width 1359 height 68
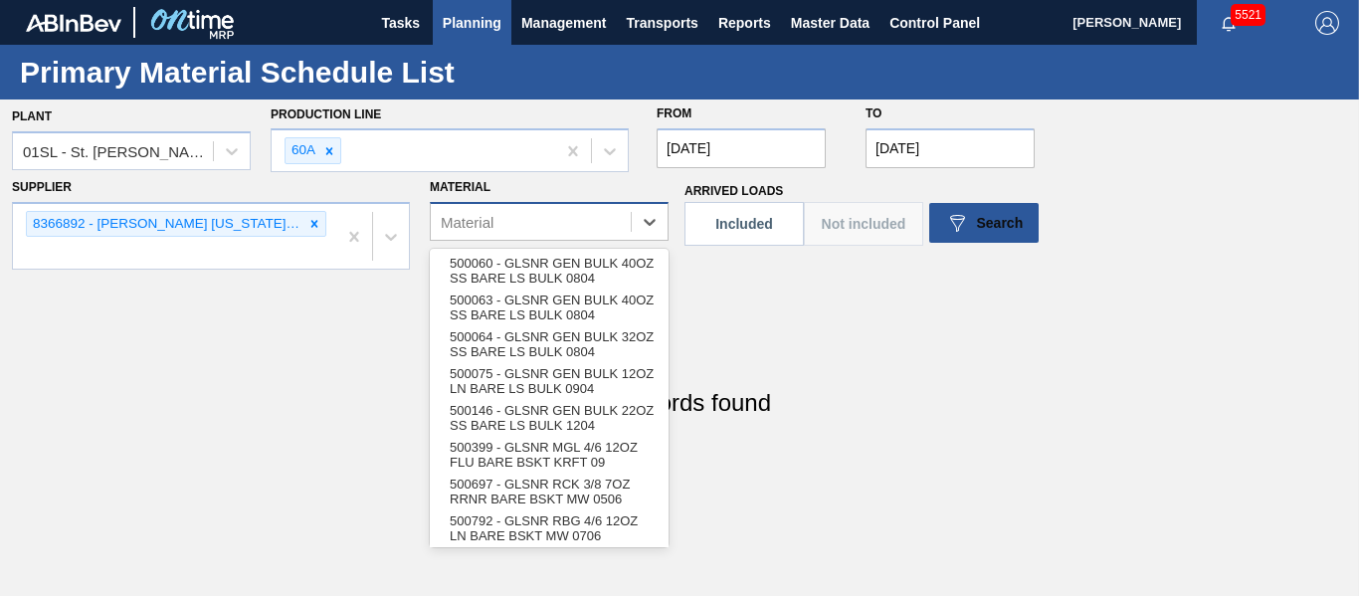
click at [507, 232] on div "Material" at bounding box center [531, 221] width 200 height 29
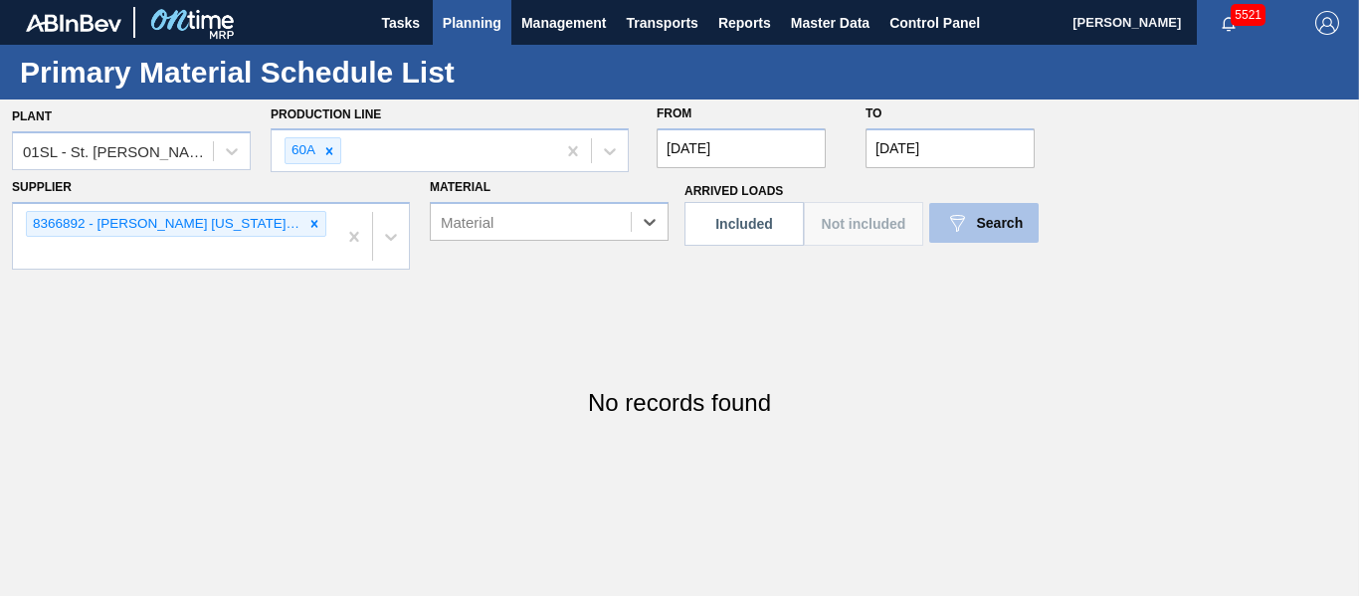
click at [988, 205] on button "Search" at bounding box center [983, 223] width 109 height 40
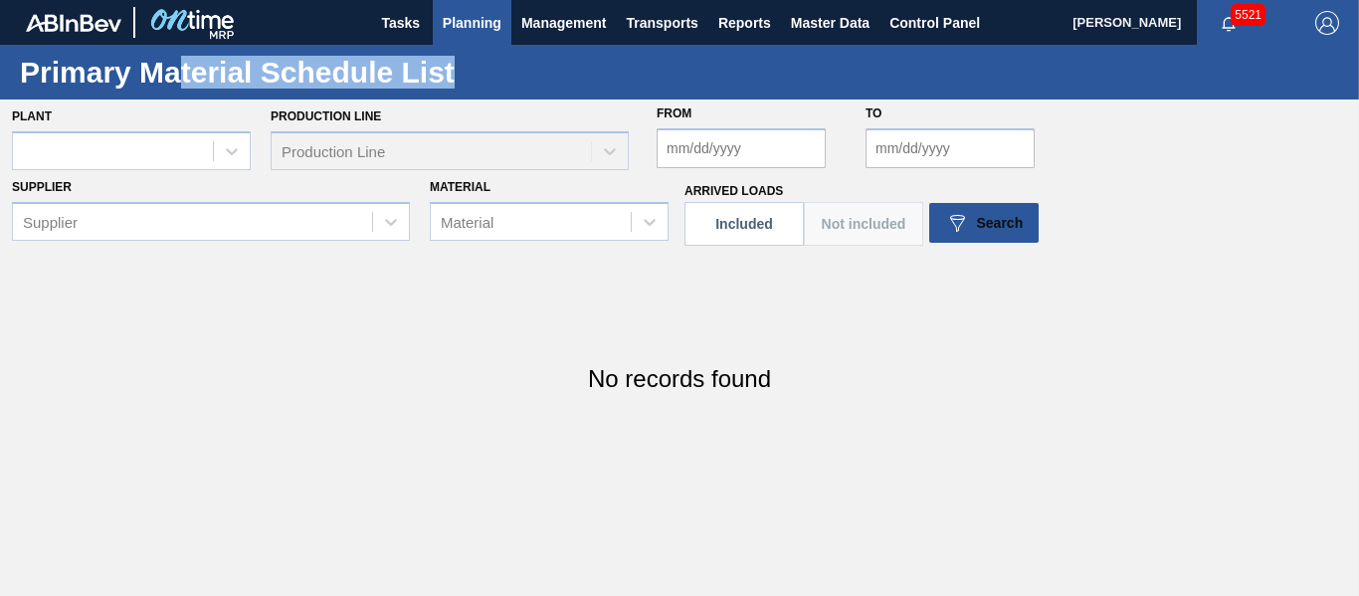
drag, startPoint x: 237, startPoint y: 66, endPoint x: 608, endPoint y: 55, distance: 371.3
click at [589, 55] on div "Primary Material Schedule List" at bounding box center [679, 72] width 1359 height 55
click at [474, 37] on button "Planning" at bounding box center [472, 22] width 79 height 45
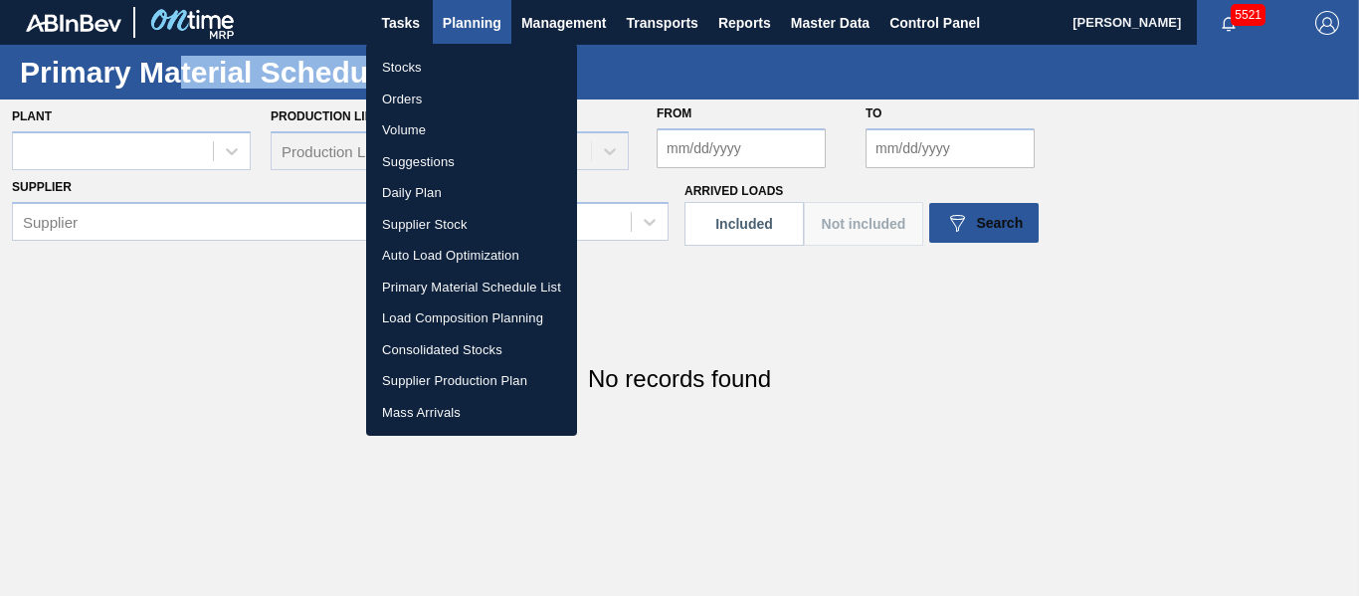
click at [483, 249] on li "Auto Load Optimization" at bounding box center [471, 256] width 211 height 32
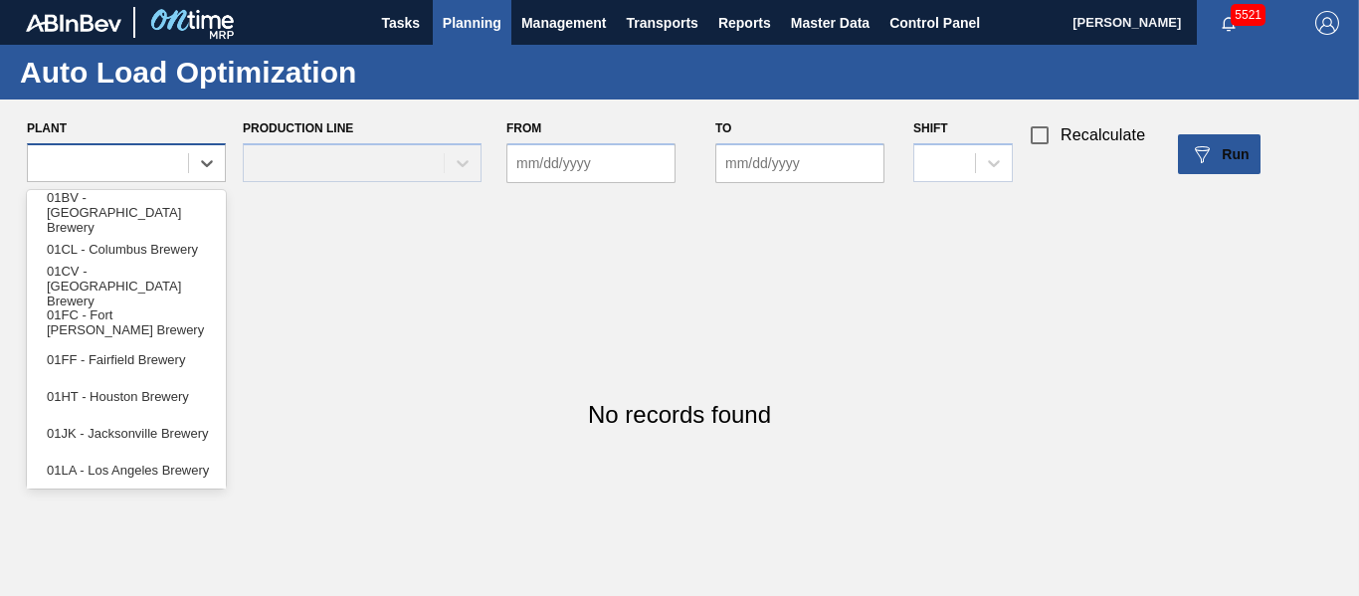
click at [87, 154] on div at bounding box center [108, 162] width 160 height 29
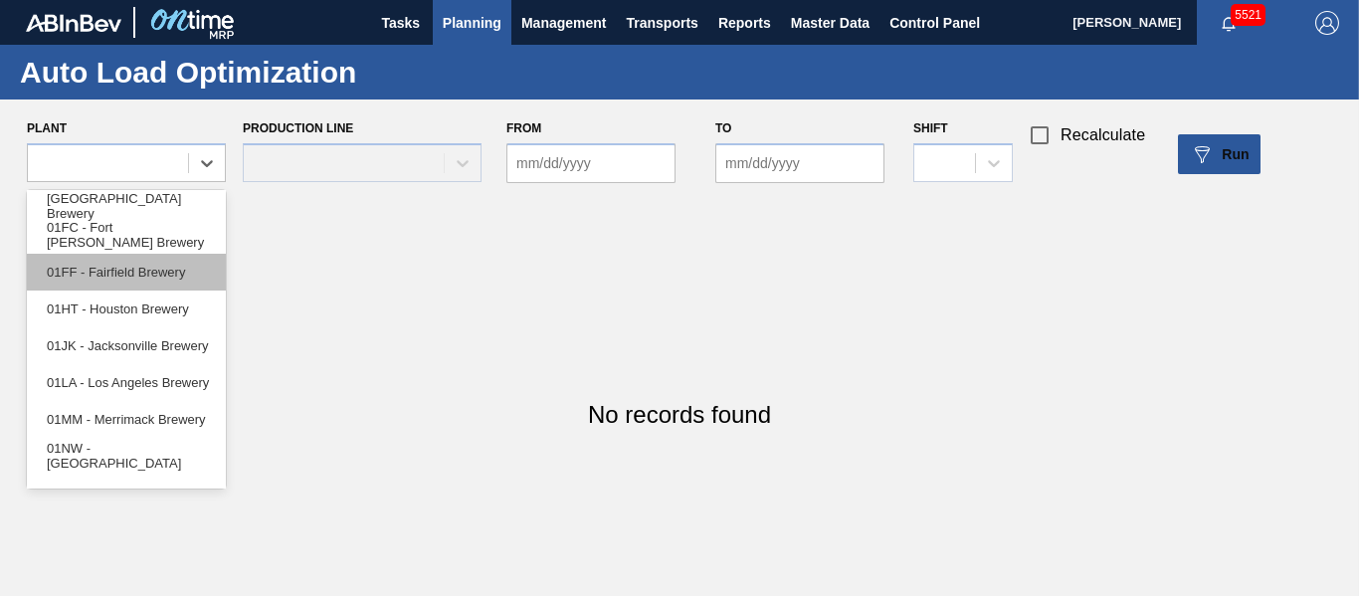
scroll to position [151, 0]
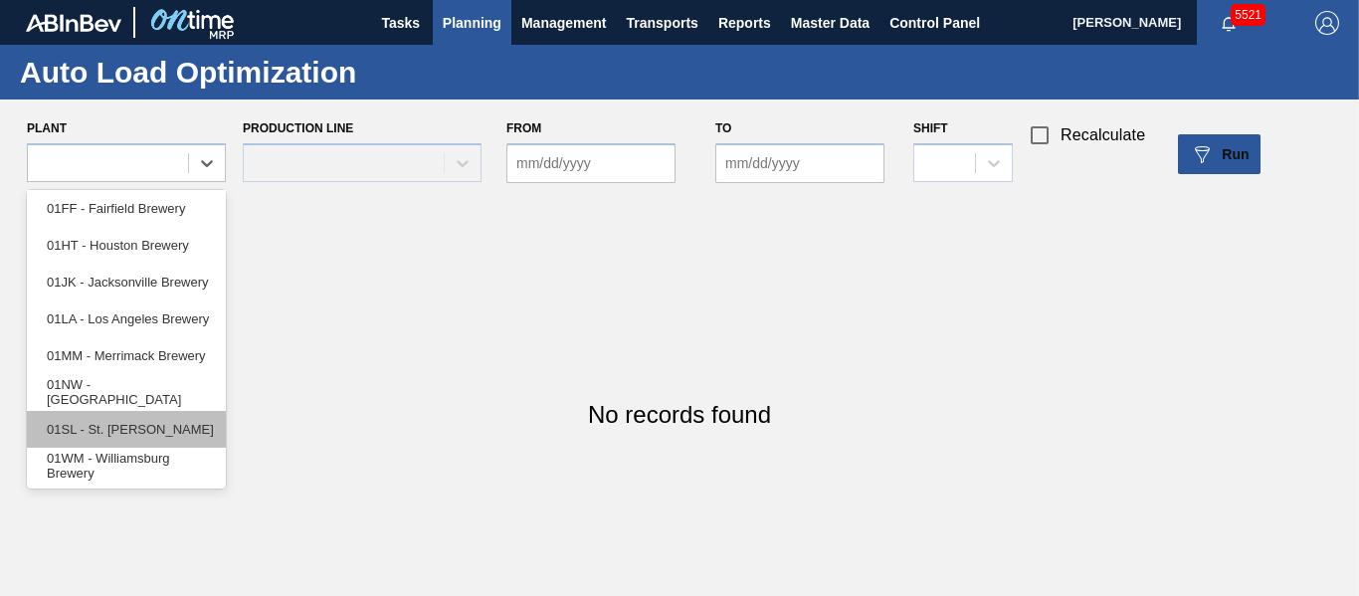
click at [131, 432] on div "01SL - St. [PERSON_NAME]" at bounding box center [126, 429] width 199 height 37
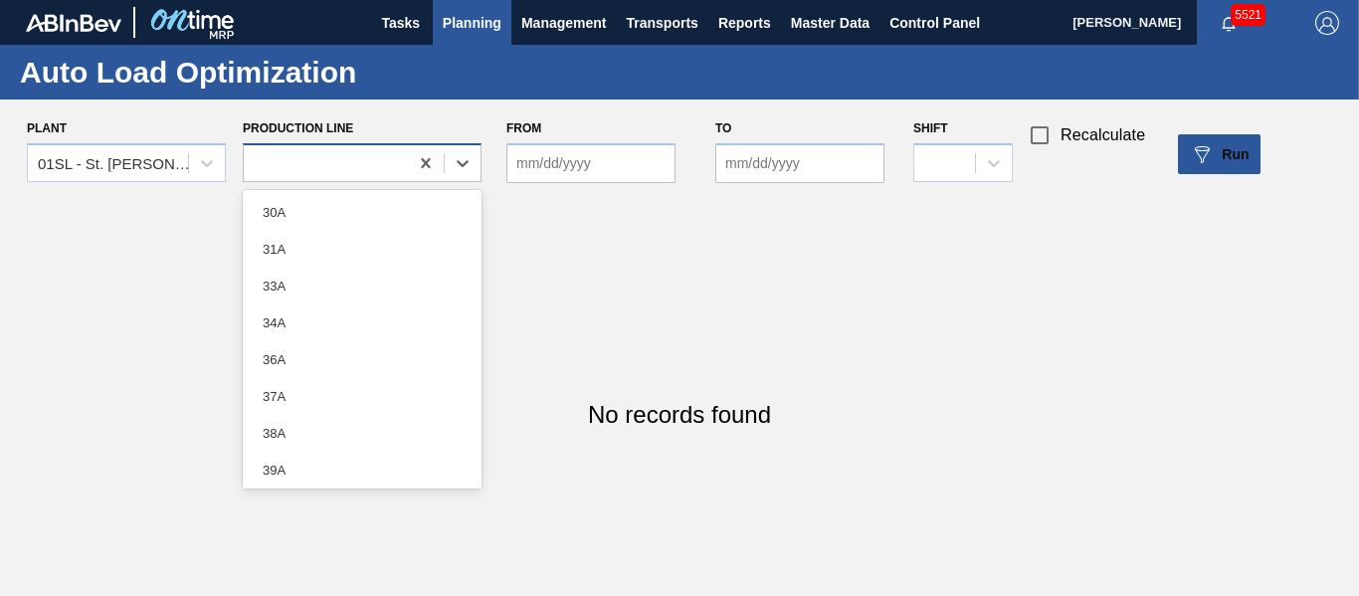
click at [378, 159] on div at bounding box center [326, 162] width 164 height 29
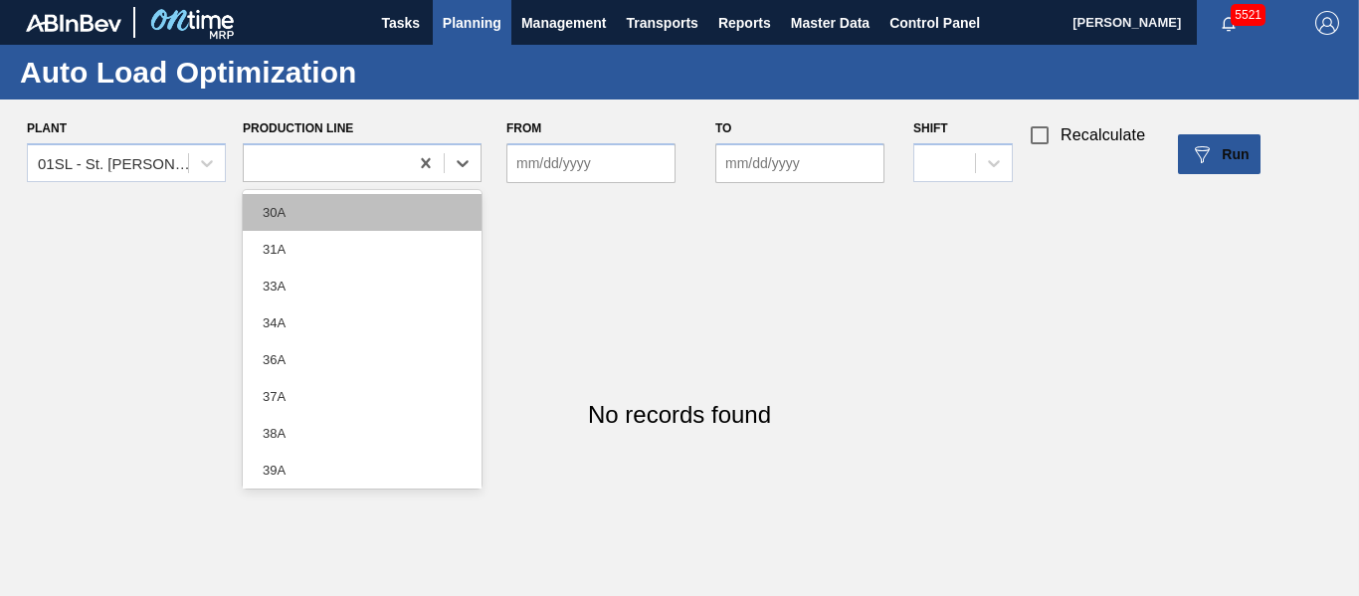
click at [362, 218] on div "30A" at bounding box center [362, 212] width 239 height 37
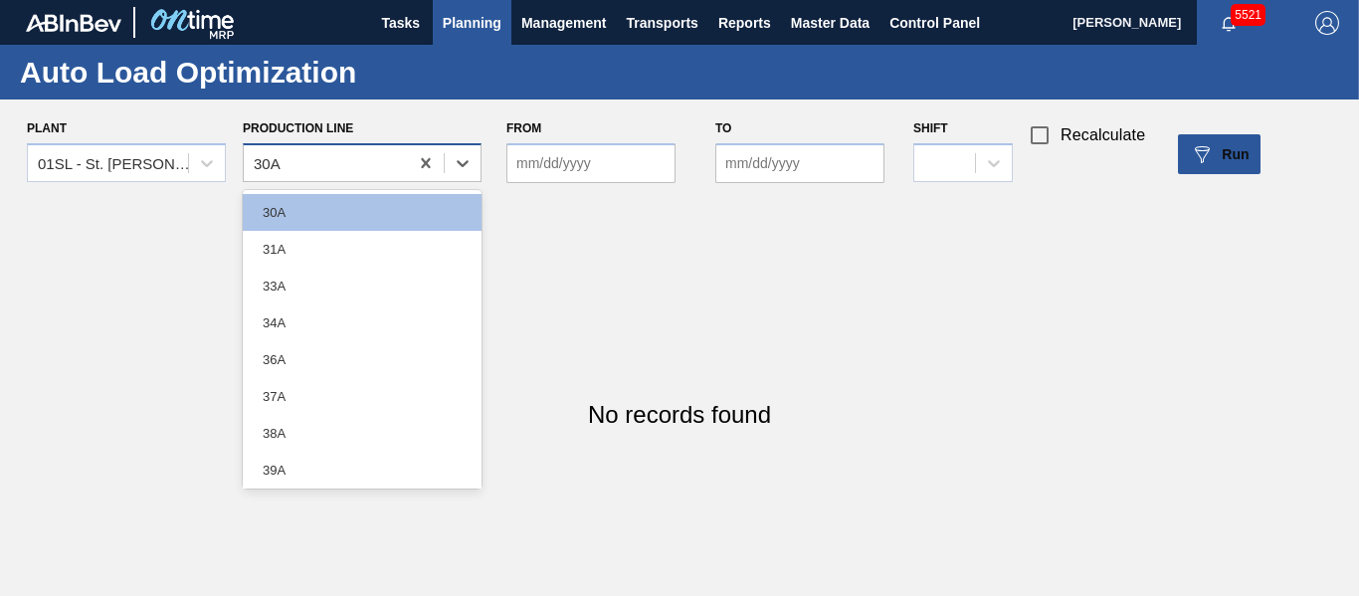
click at [364, 154] on div "30A" at bounding box center [326, 162] width 164 height 29
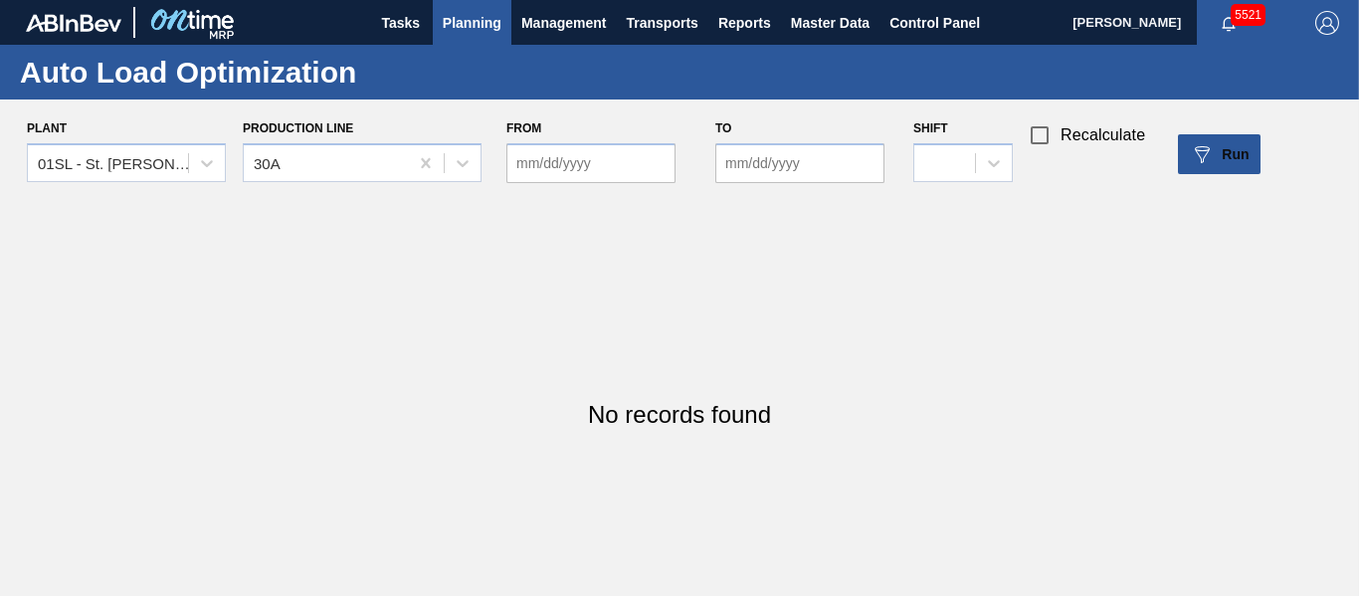
click at [651, 253] on div "No records found" at bounding box center [679, 415] width 1359 height 442
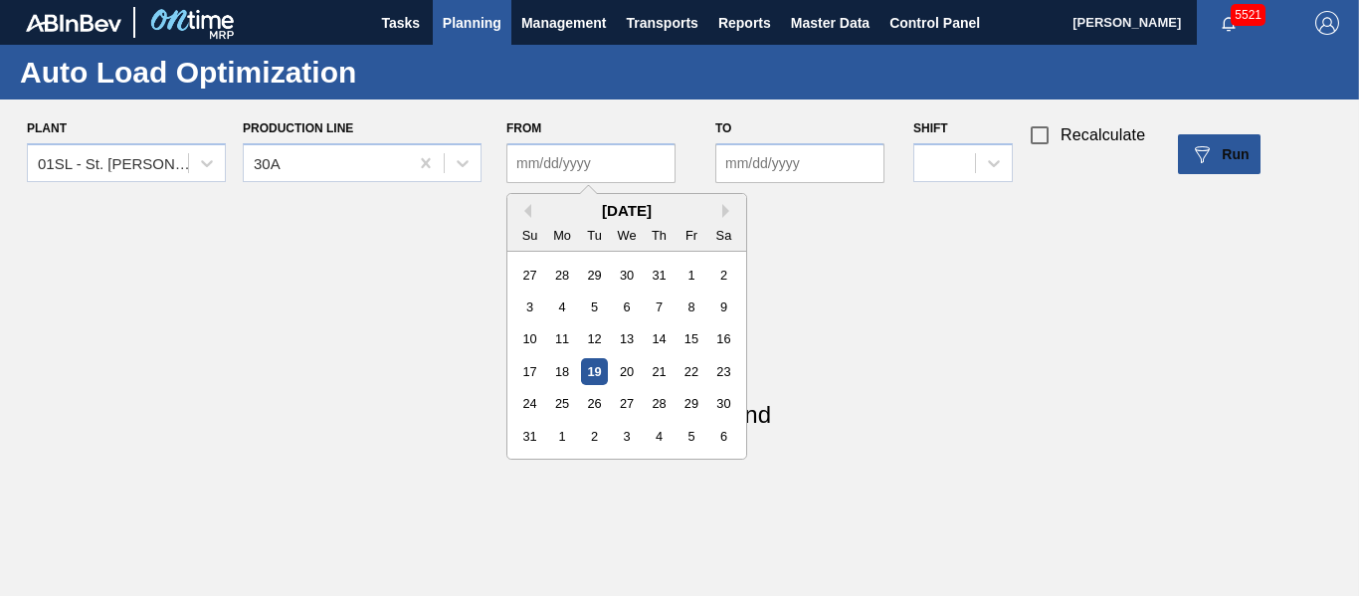
click at [577, 177] on input "From" at bounding box center [590, 163] width 169 height 40
click at [607, 375] on div "19" at bounding box center [594, 371] width 27 height 27
type input "[DATE]"
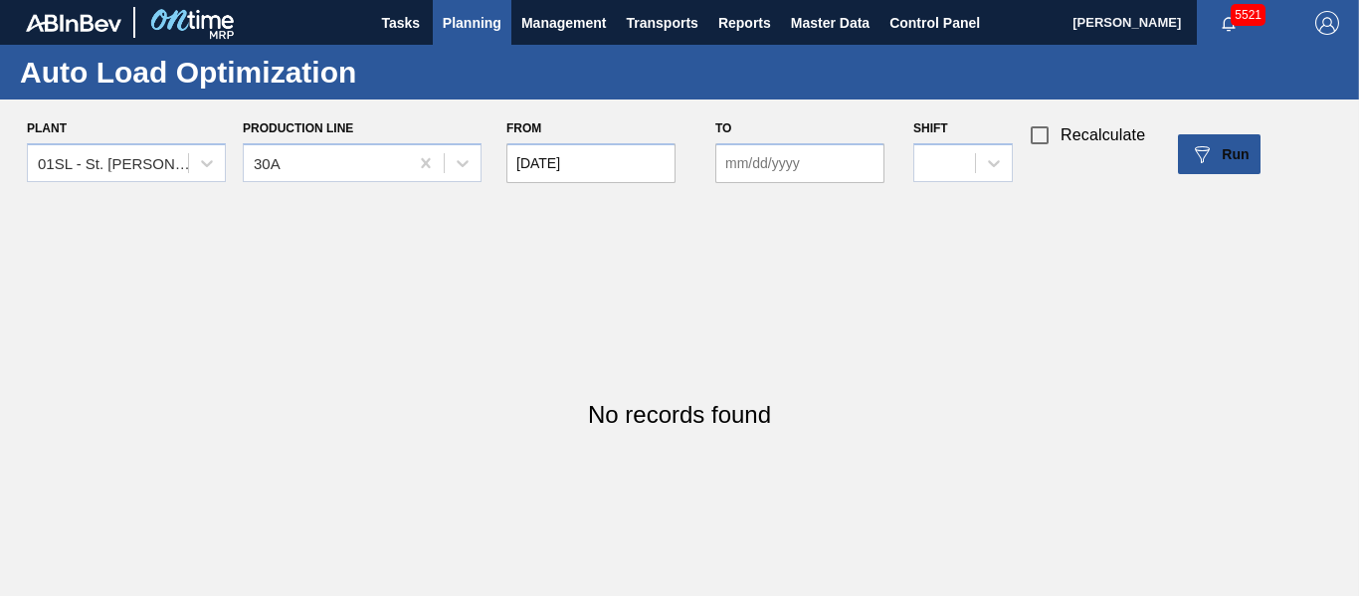
click at [792, 157] on input "to" at bounding box center [799, 163] width 169 height 40
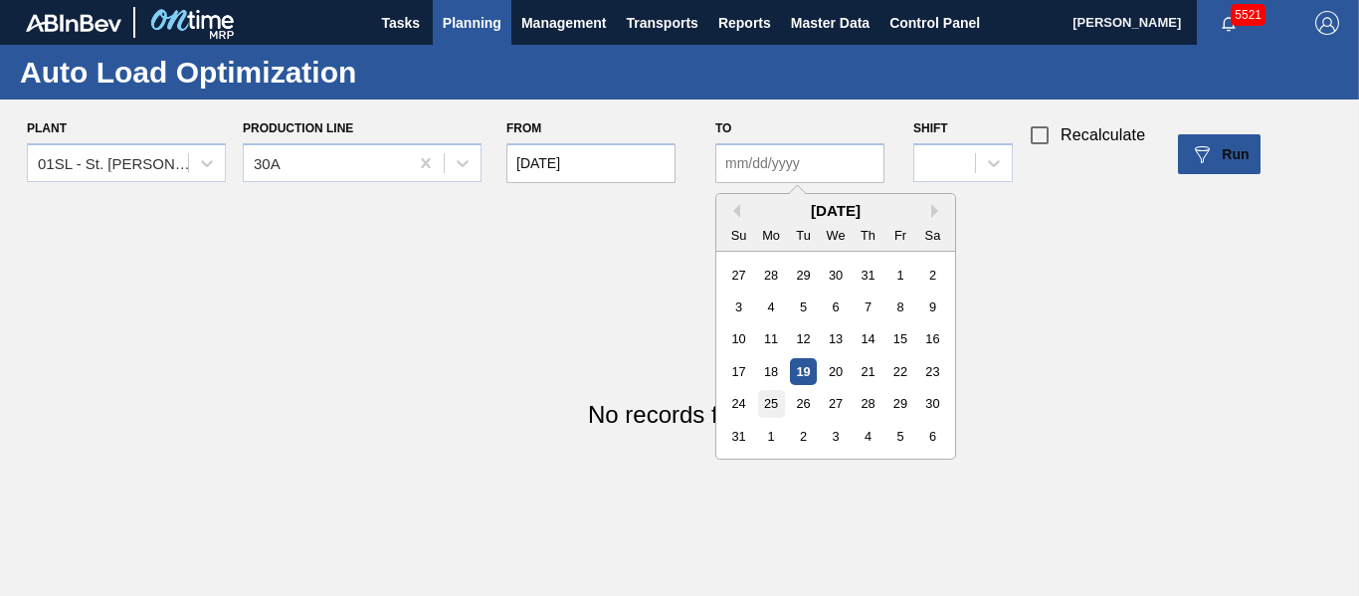
click at [777, 410] on div "25" at bounding box center [771, 403] width 27 height 27
type input "[DATE]"
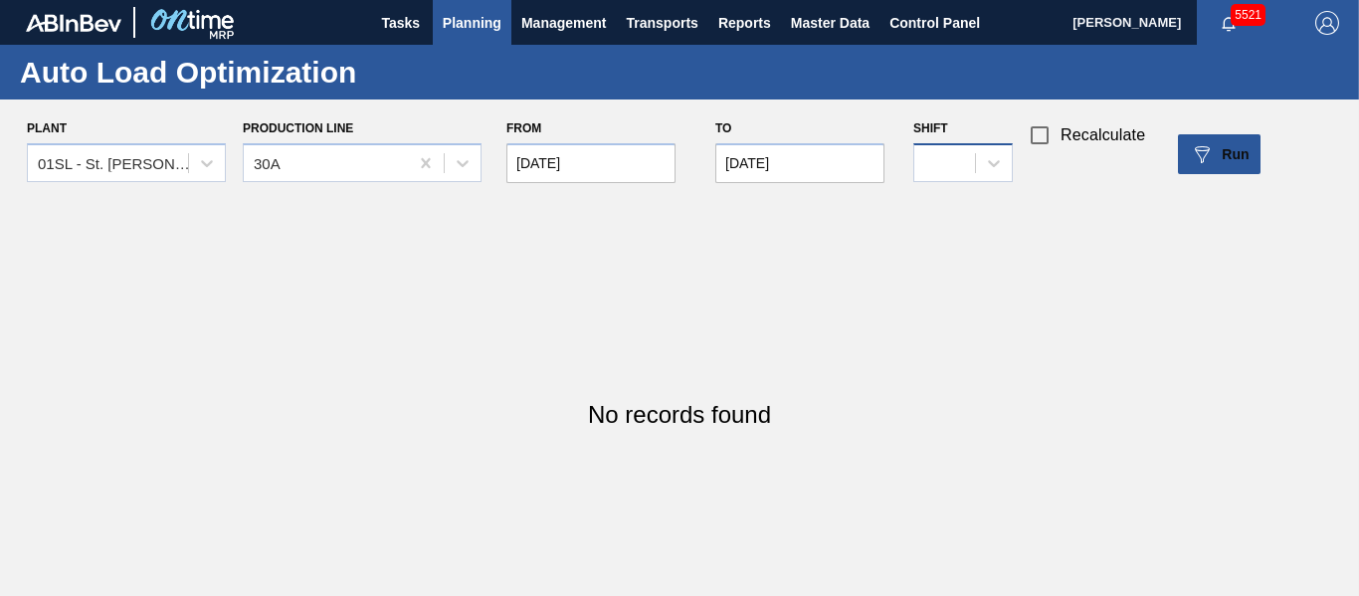
click at [949, 144] on div at bounding box center [962, 162] width 99 height 39
click at [1090, 218] on div "No records found" at bounding box center [679, 415] width 1359 height 442
